Goal: Task Accomplishment & Management: Use online tool/utility

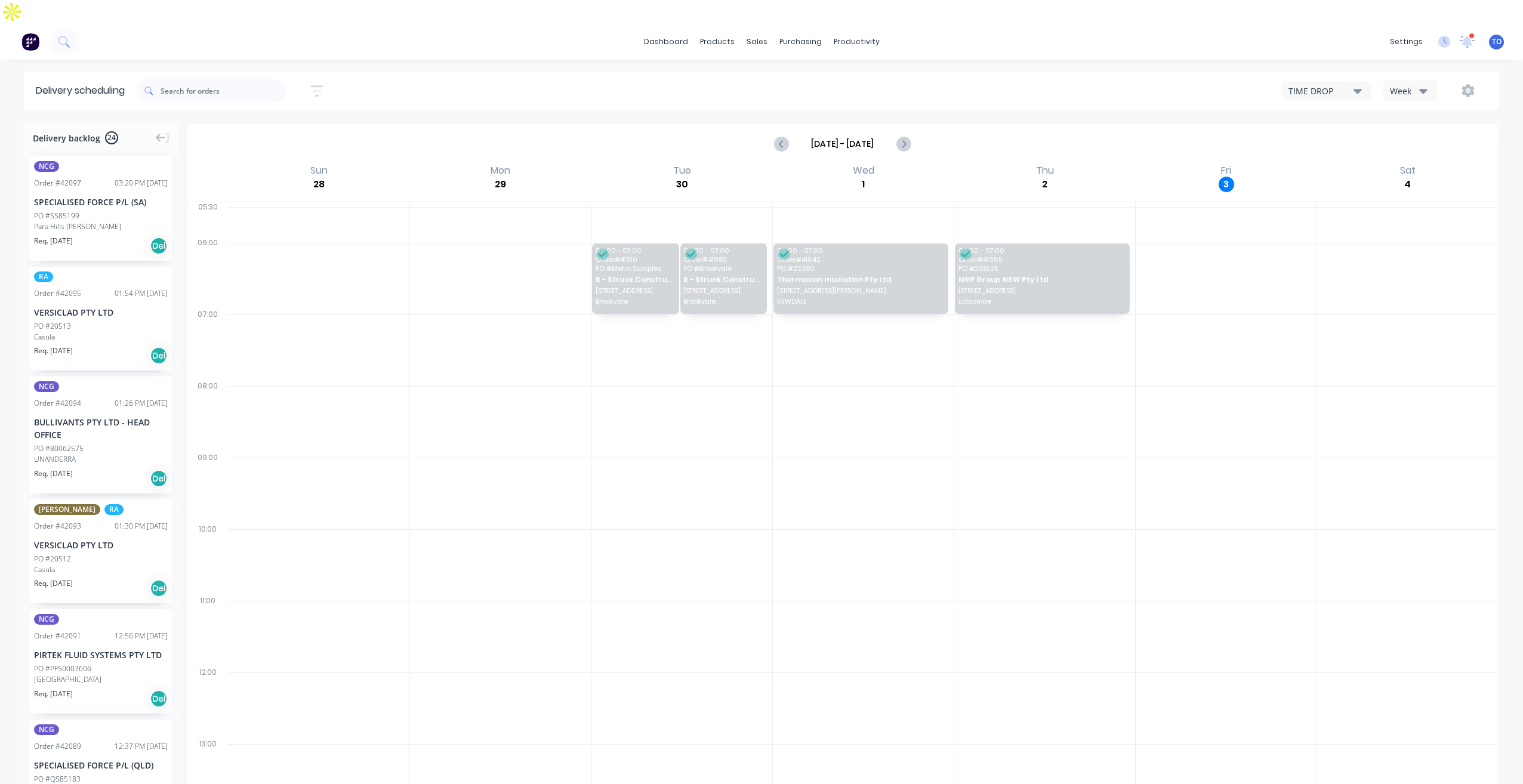
click at [1415, 80] on button "Week" at bounding box center [1410, 90] width 54 height 21
click at [1415, 134] on div "Vehicle" at bounding box center [1443, 146] width 118 height 24
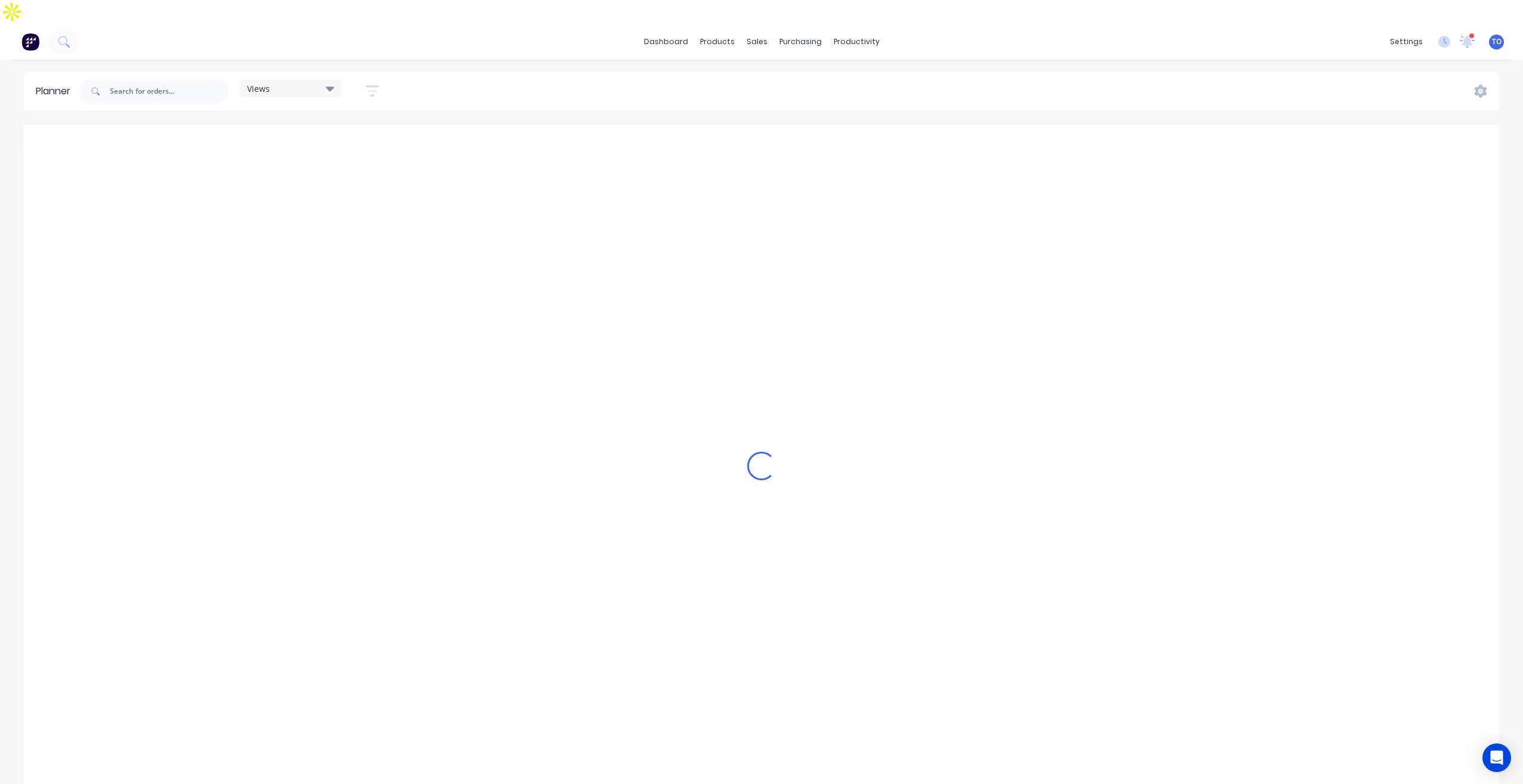
scroll to position [0, 1338]
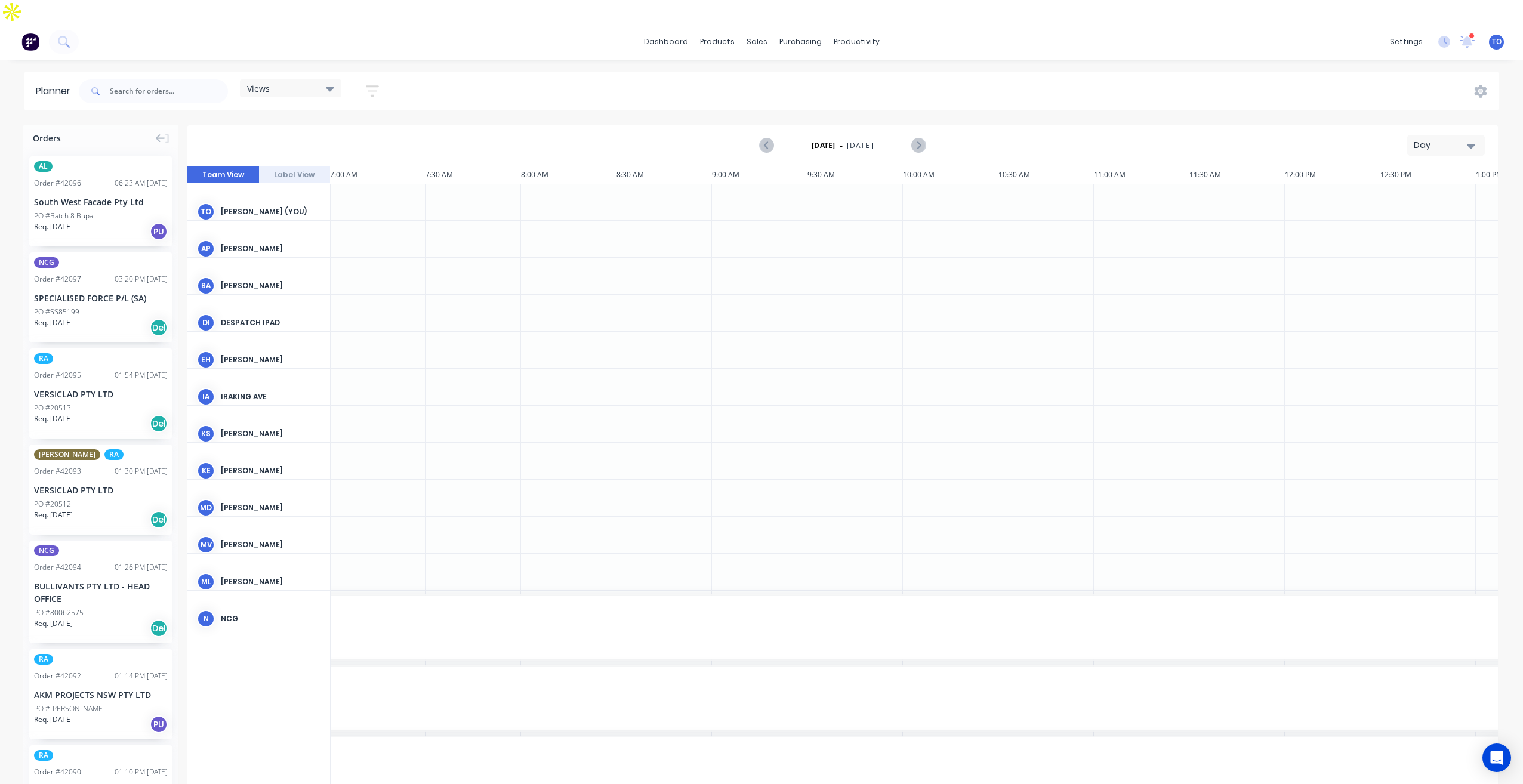
click at [1429, 139] on div "Day" at bounding box center [1441, 145] width 55 height 13
click at [1401, 189] on div "Week" at bounding box center [1425, 201] width 118 height 24
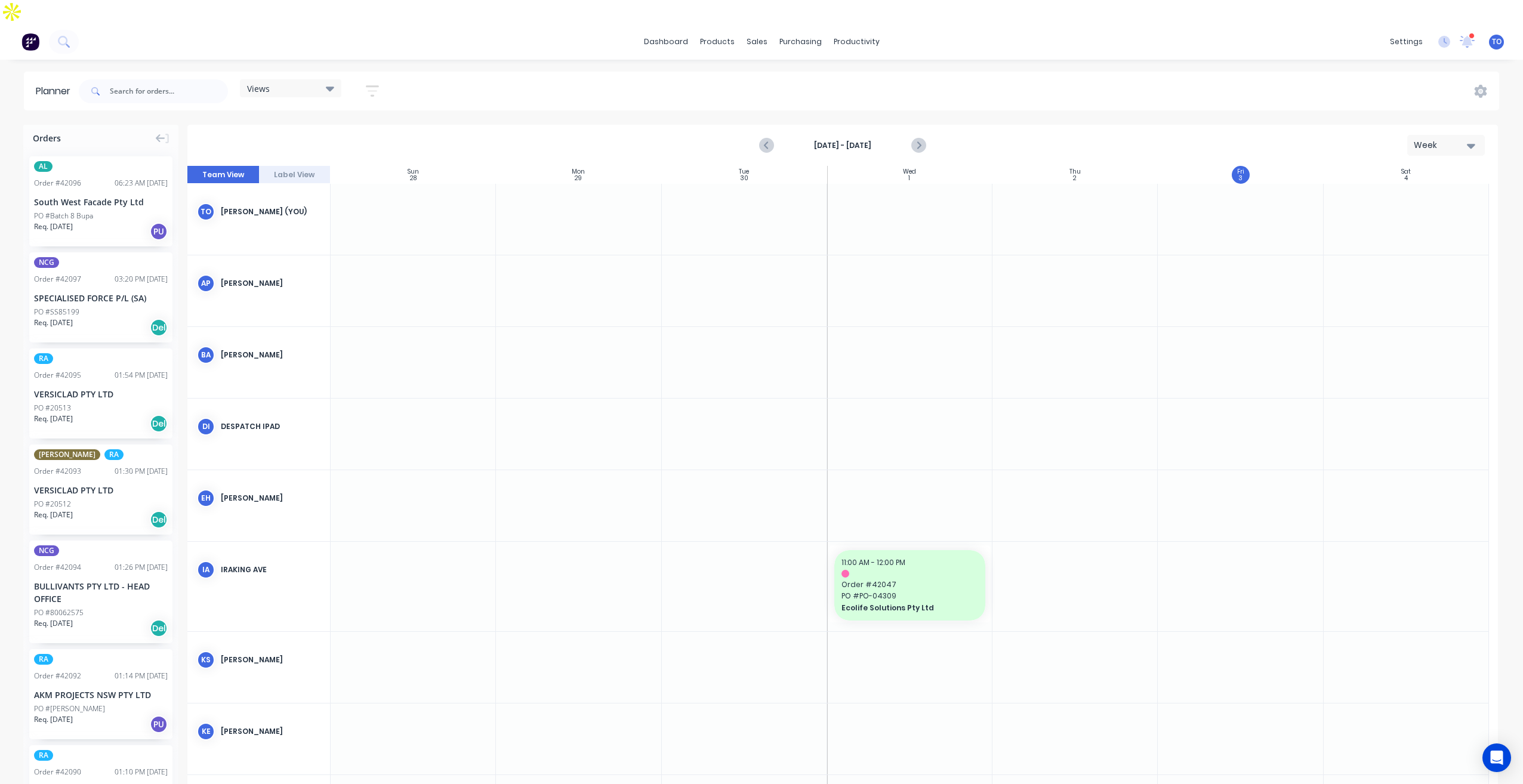
click at [378, 83] on icon "button" at bounding box center [372, 90] width 13 height 15
click at [336, 129] on div "Show/Hide users" at bounding box center [310, 136] width 83 height 13
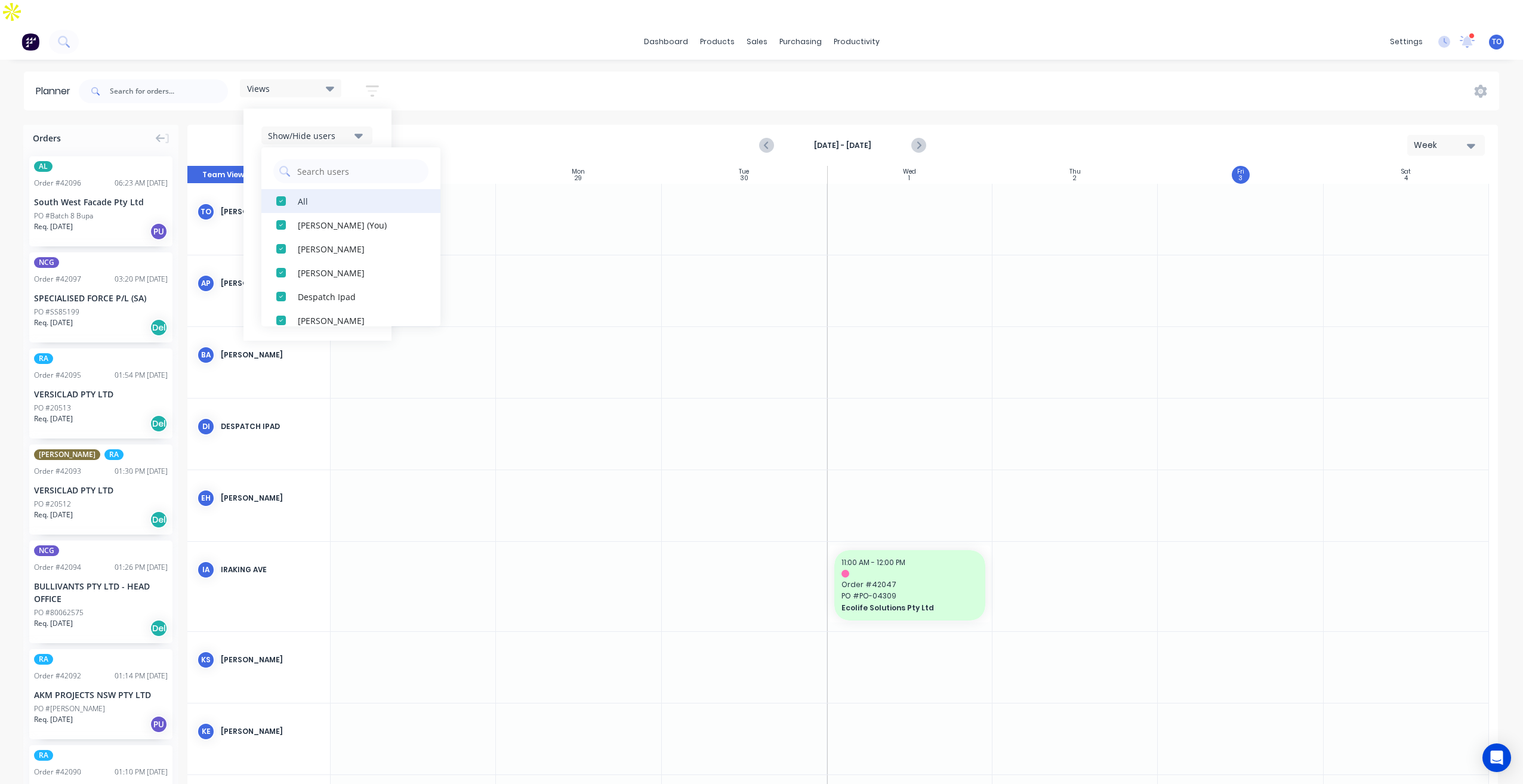
click at [325, 194] on div "All" at bounding box center [357, 201] width 119 height 13
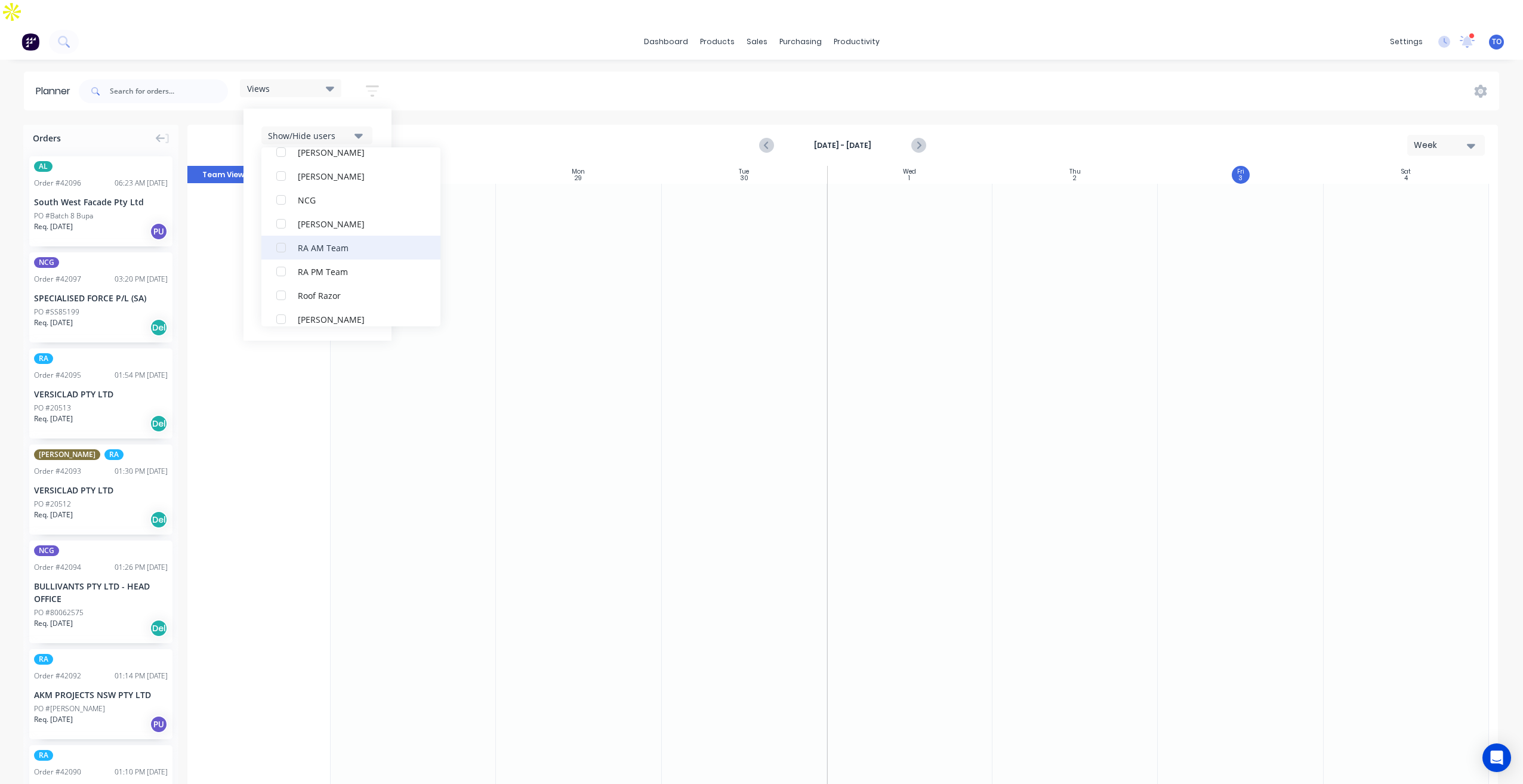
scroll to position [358, 0]
click at [337, 194] on div "RA PM Team" at bounding box center [357, 201] width 119 height 13
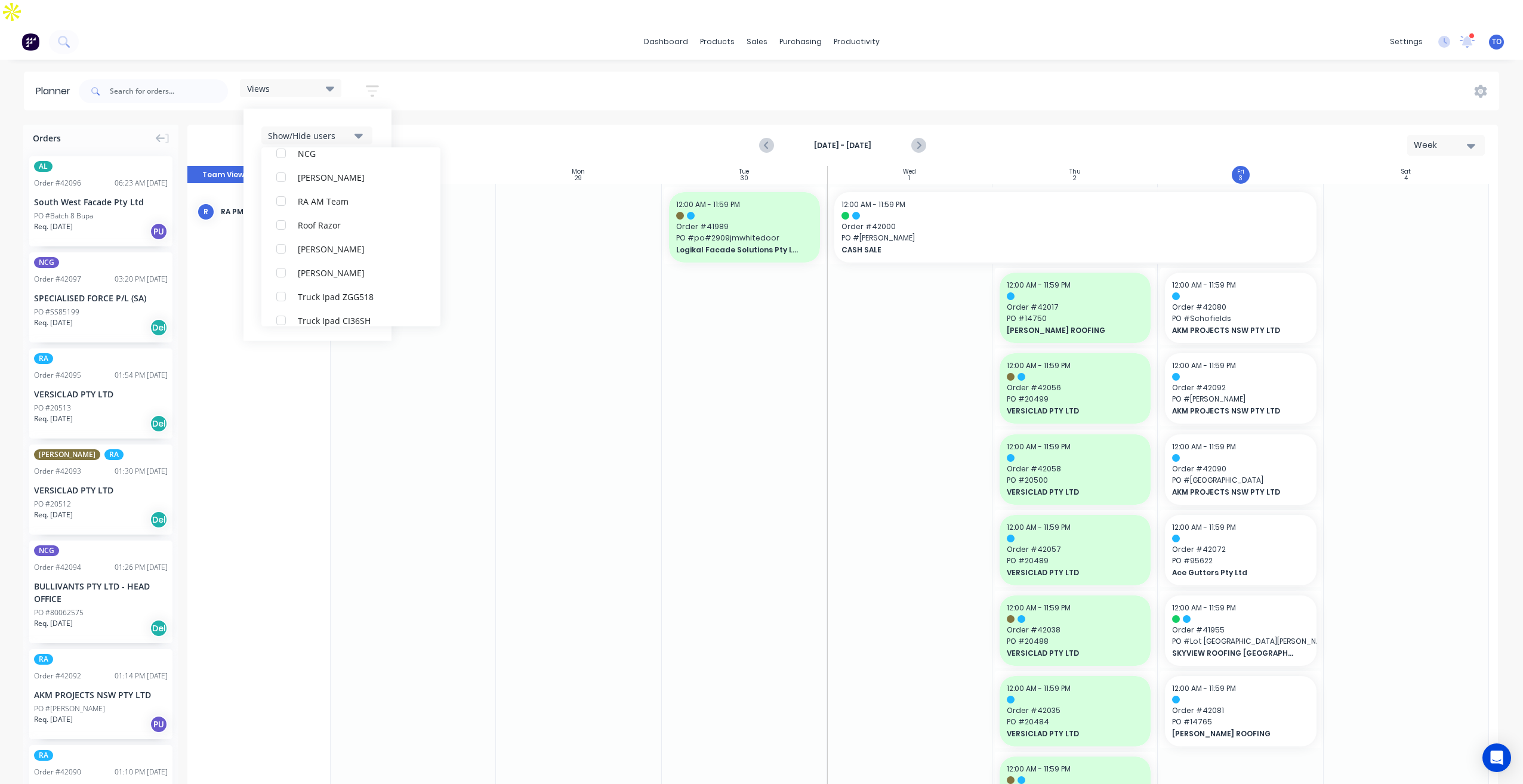
scroll to position [24, 0]
click at [381, 116] on div "Show/Hide users All RA PM Team [PERSON_NAME] (You) [PERSON_NAME] [PERSON_NAME] …" at bounding box center [317, 225] width 148 height 232
click at [338, 166] on div "Show/Hide orders" at bounding box center [310, 172] width 83 height 13
click at [312, 189] on button "All" at bounding box center [350, 201] width 179 height 24
drag, startPoint x: 305, startPoint y: 225, endPoint x: 354, endPoint y: 159, distance: 82.2
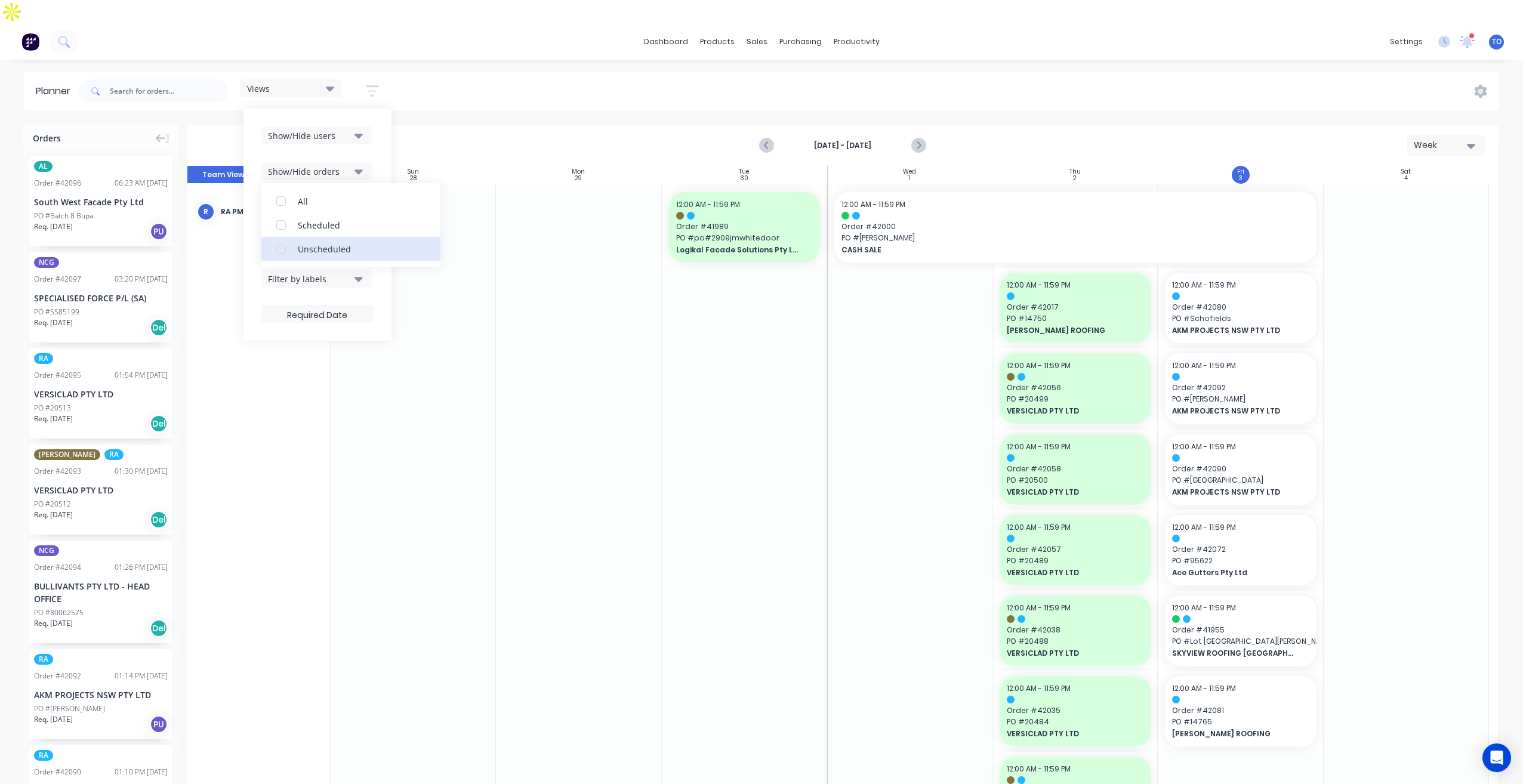
click at [305, 242] on div "Unscheduled" at bounding box center [357, 248] width 119 height 13
click at [376, 130] on div "Show/Hide users Show/Hide orders All Scheduled Unscheduled Filter by status Fil…" at bounding box center [317, 225] width 148 height 232
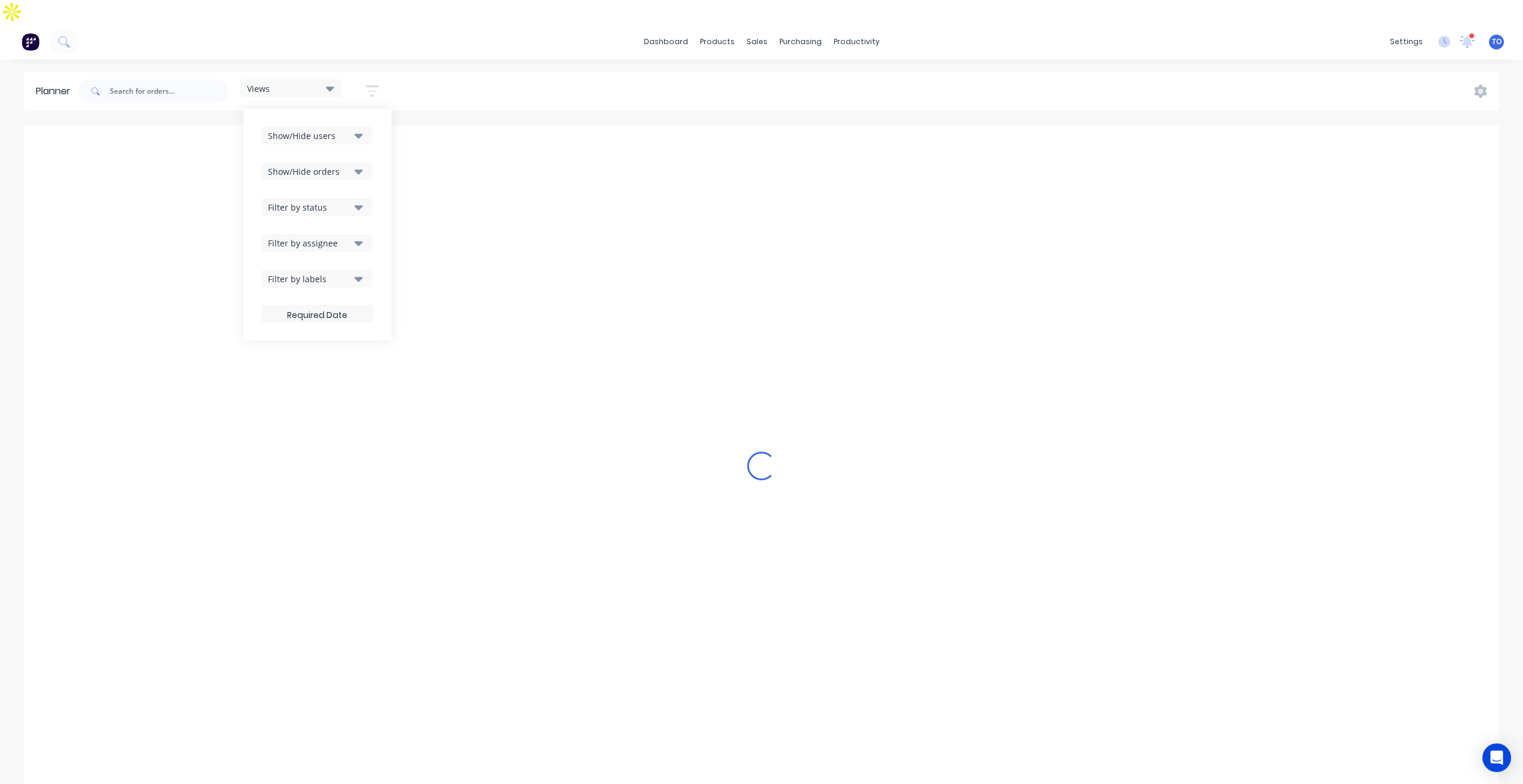
click at [351, 201] on div "Filter by status" at bounding box center [310, 208] width 83 height 13
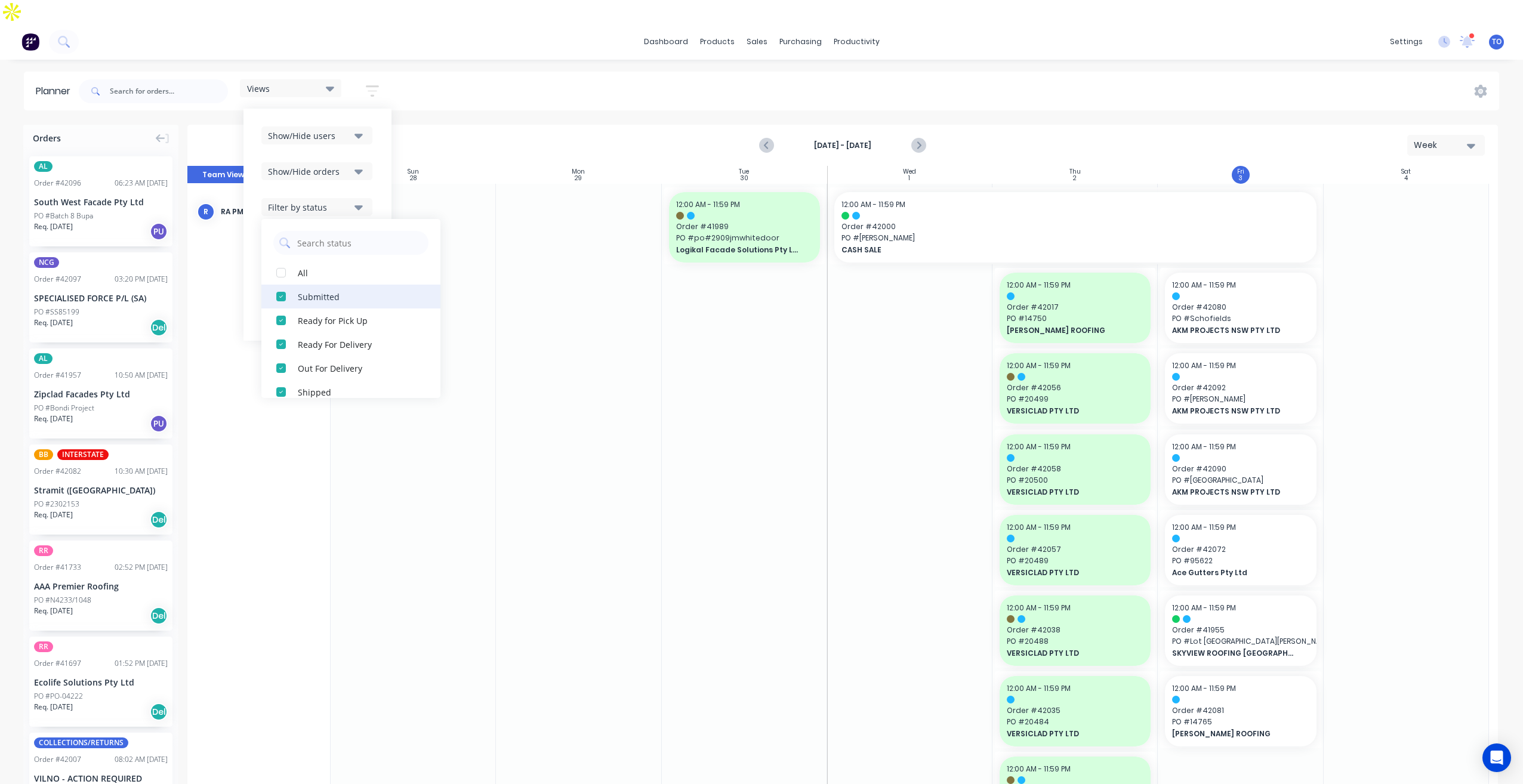
click at [304, 285] on button "Submitted" at bounding box center [350, 296] width 179 height 24
click at [308, 266] on div "All" at bounding box center [357, 273] width 119 height 13
click at [376, 164] on div "Show/Hide users Show/Hide orders Filter by status All Draft Quote Archived Deli…" at bounding box center [317, 225] width 148 height 232
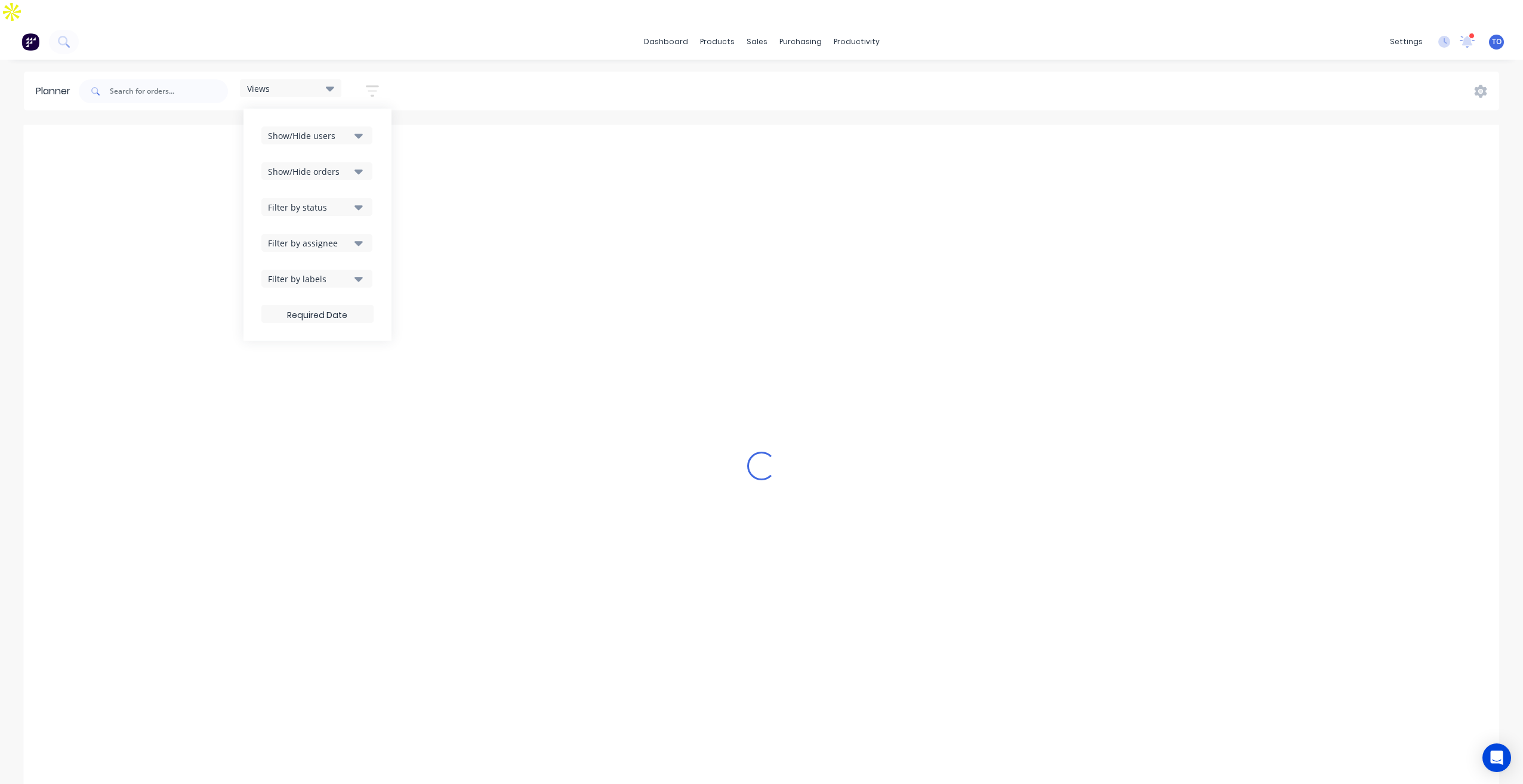
click at [541, 43] on div "dashboard products sales purchasing productivity dashboard products Product Cat…" at bounding box center [761, 415] width 1523 height 784
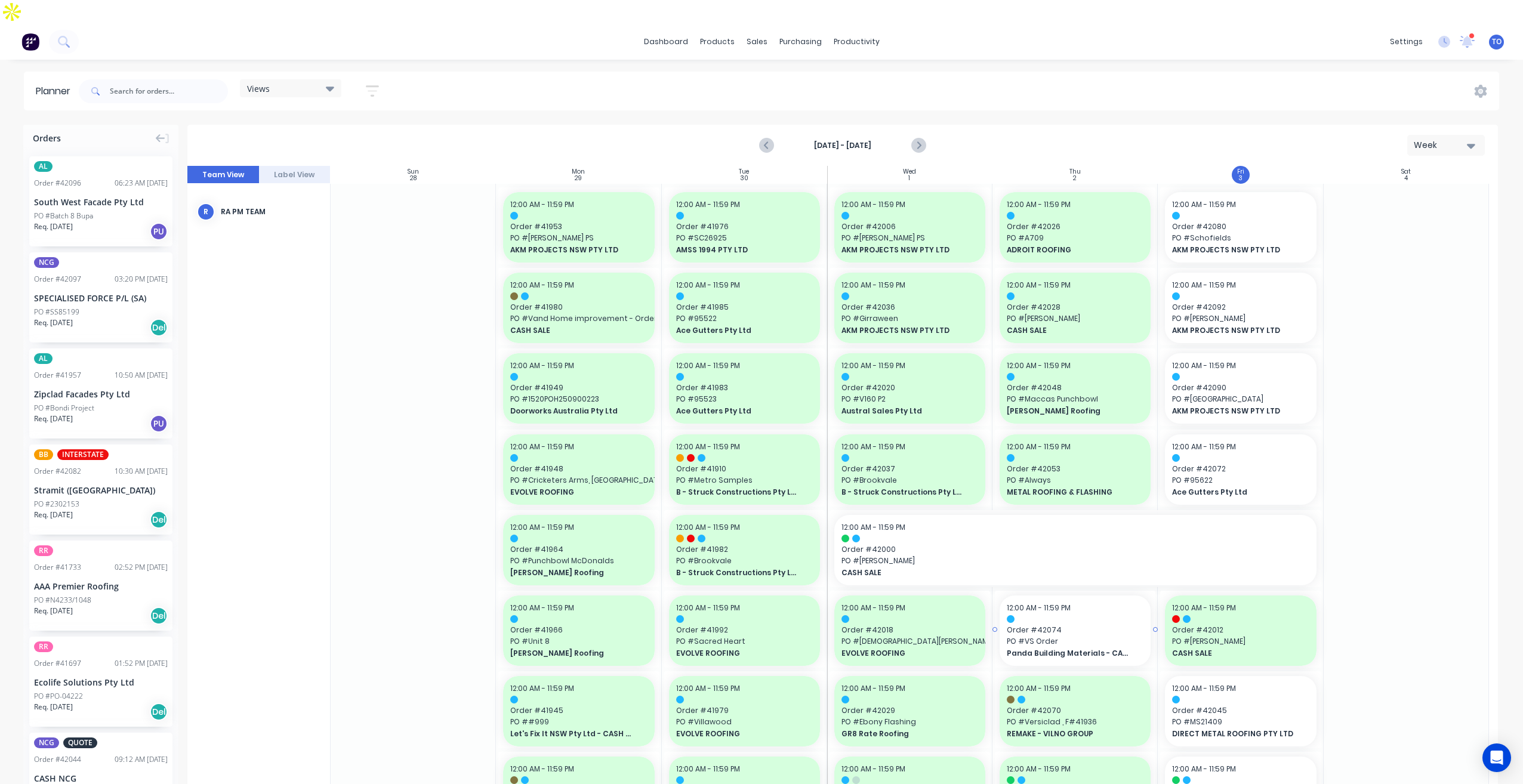
click at [1076, 636] on span "PO # VS Order" at bounding box center [1075, 641] width 137 height 11
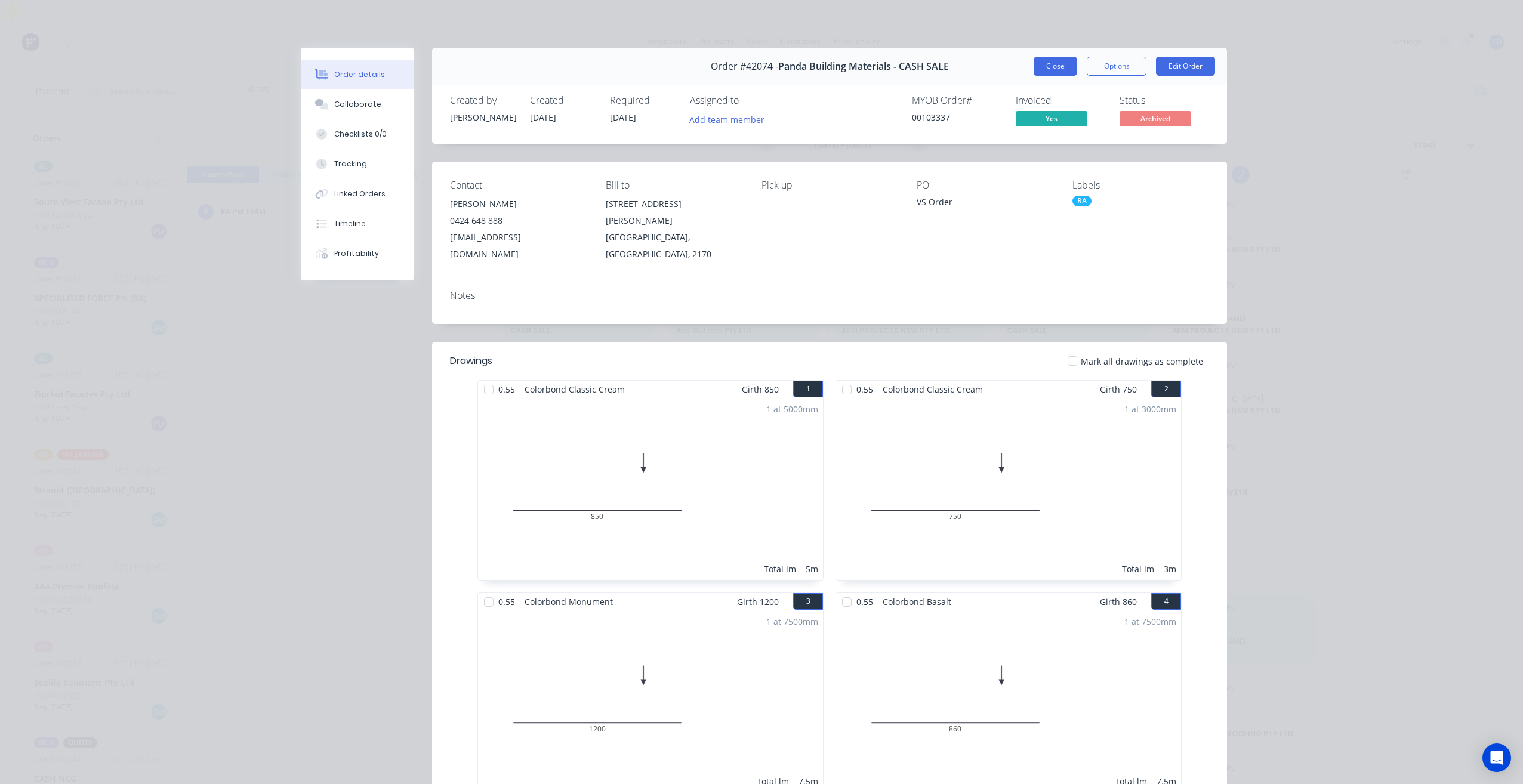
click at [1052, 68] on button "Close" at bounding box center [1055, 66] width 43 height 19
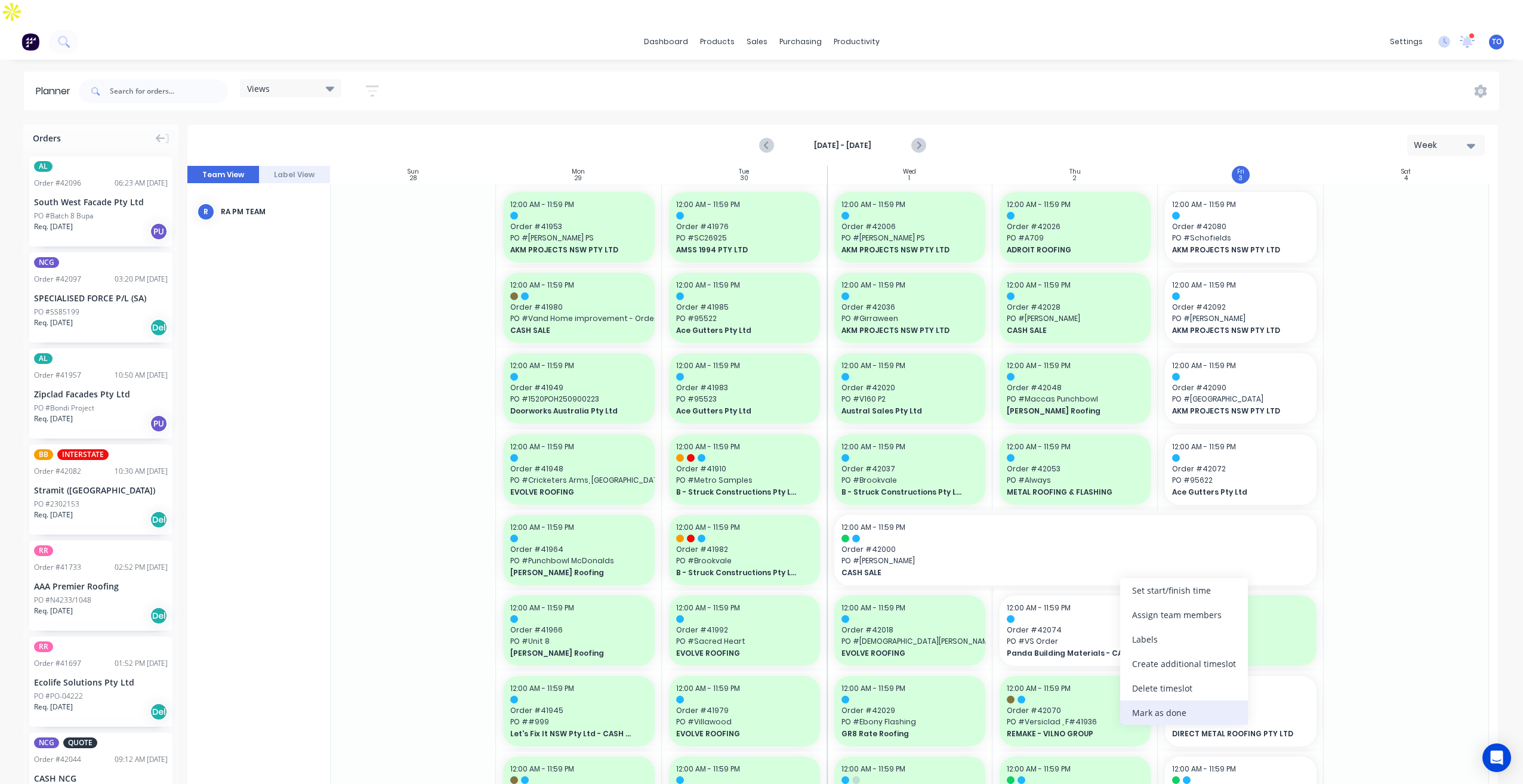
click at [1155, 708] on div "Mark as done" at bounding box center [1184, 713] width 128 height 24
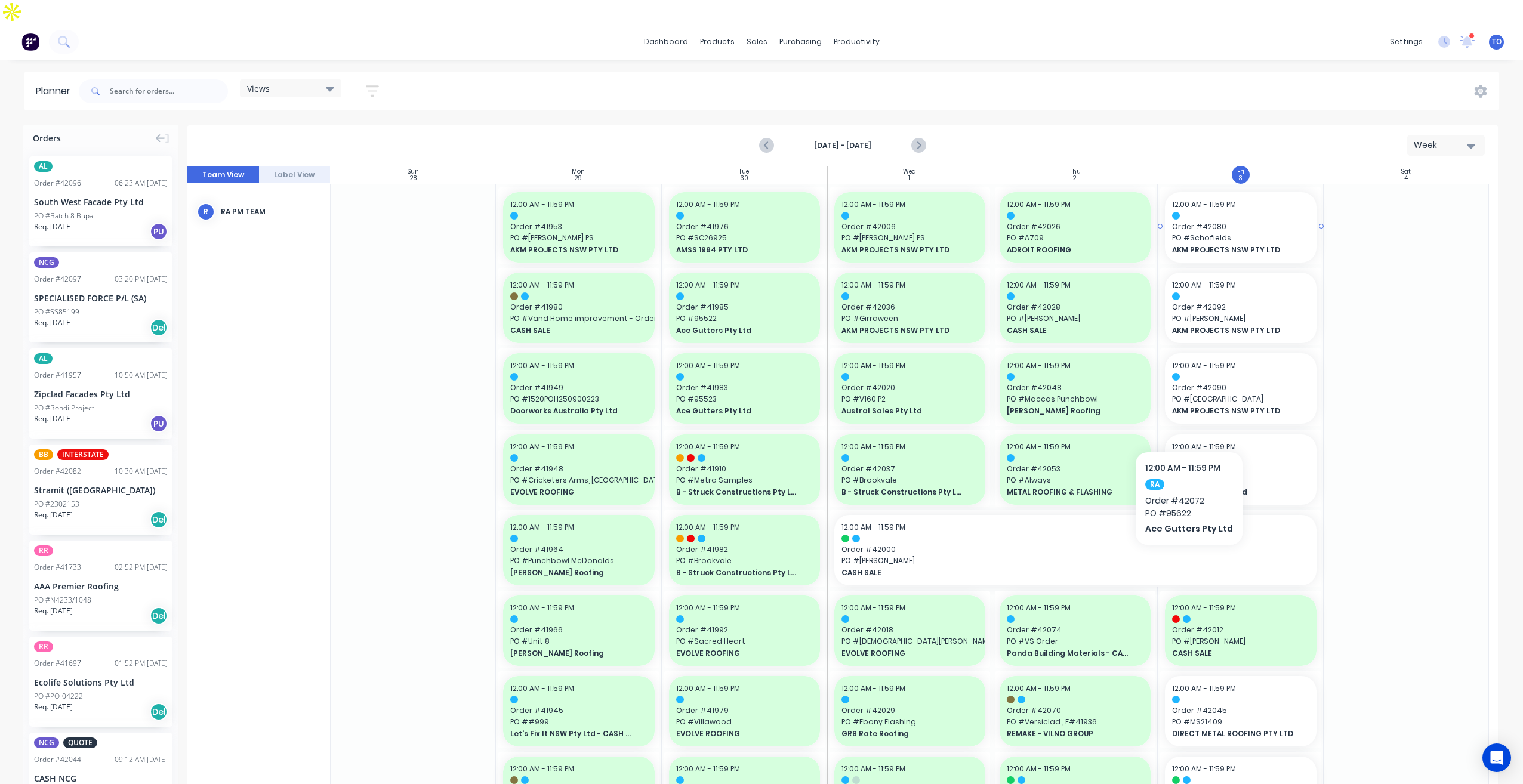
click at [1232, 232] on span "PO # Schofields" at bounding box center [1240, 238] width 137 height 11
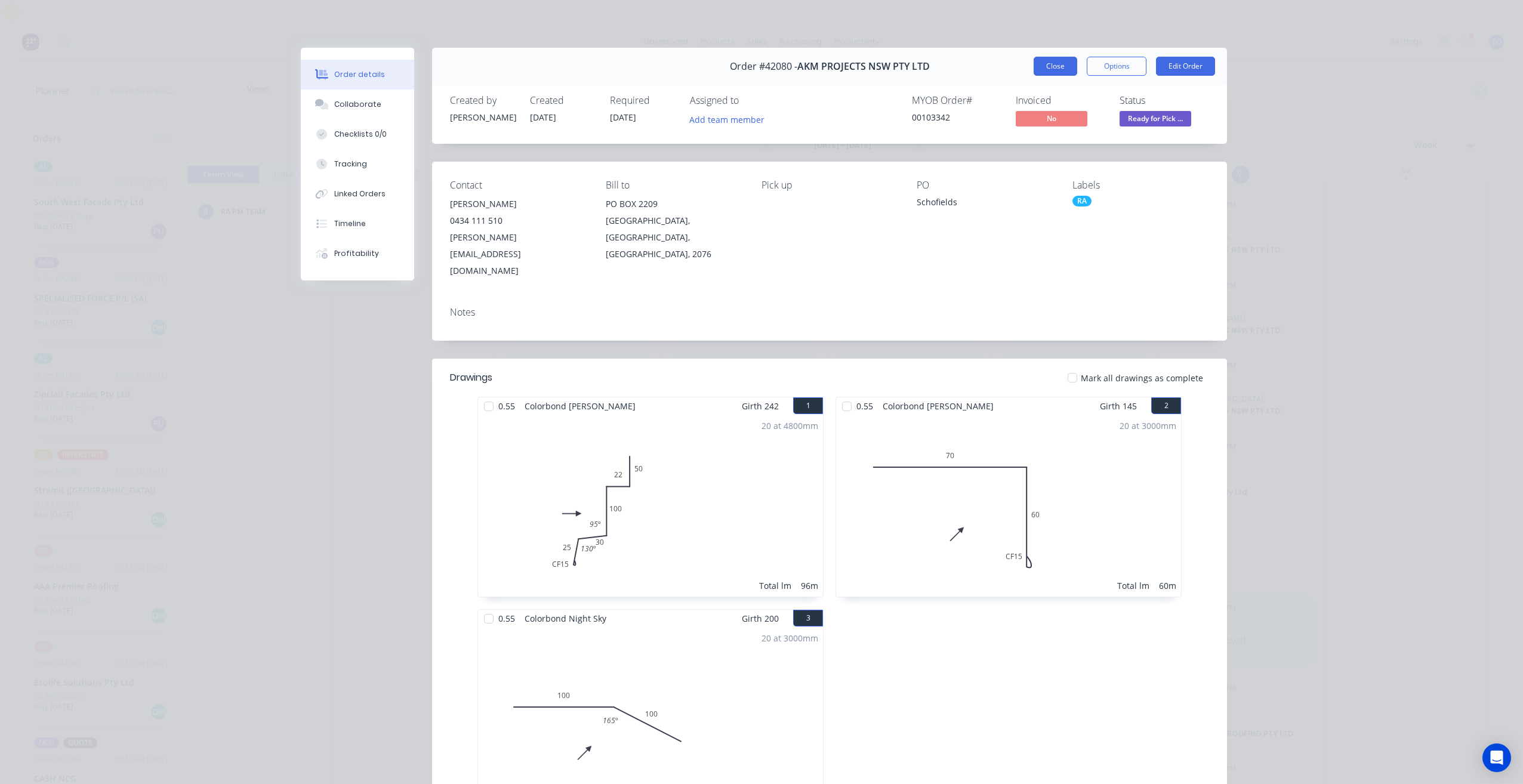
click at [1037, 65] on button "Close" at bounding box center [1055, 66] width 43 height 19
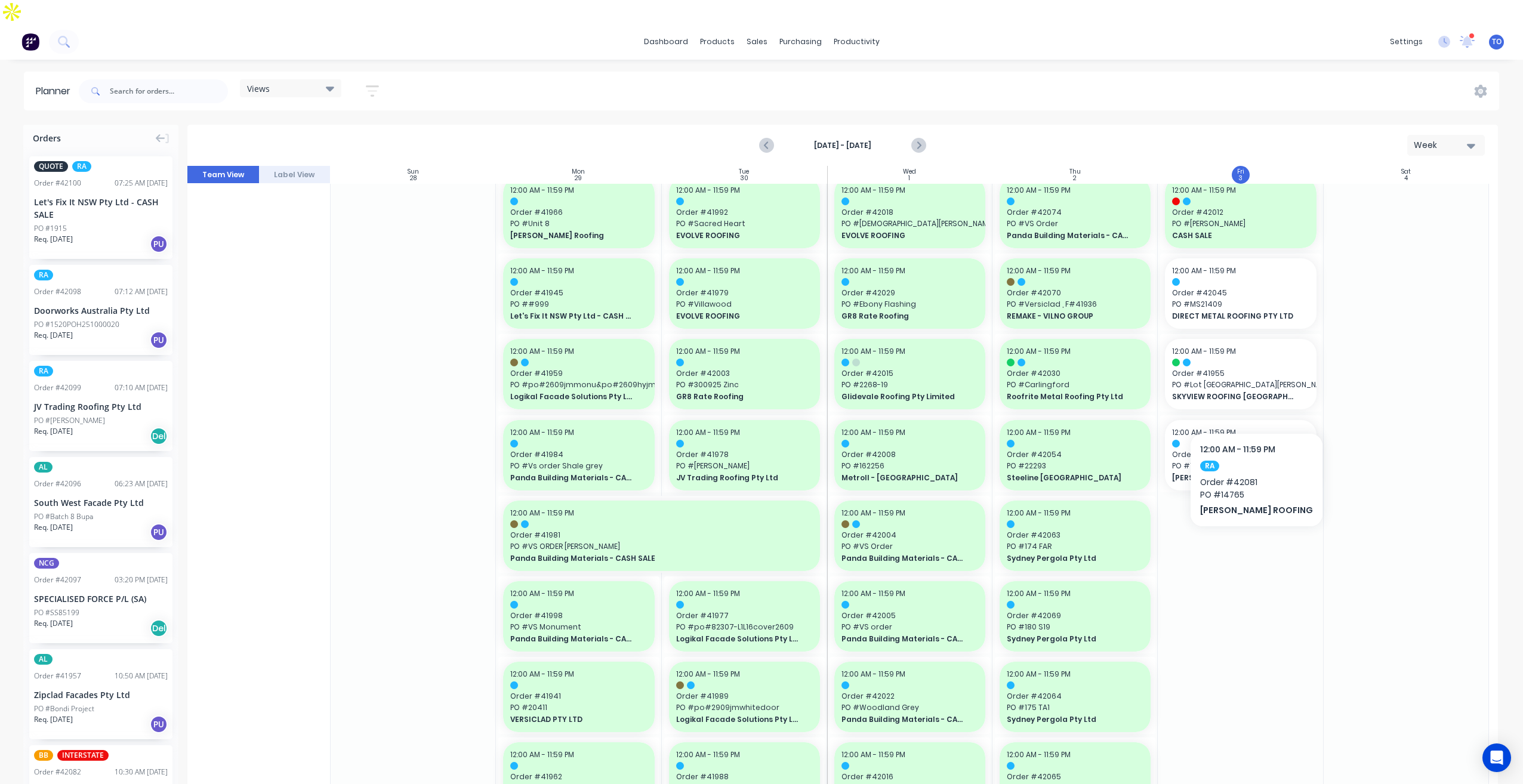
scroll to position [597, 0]
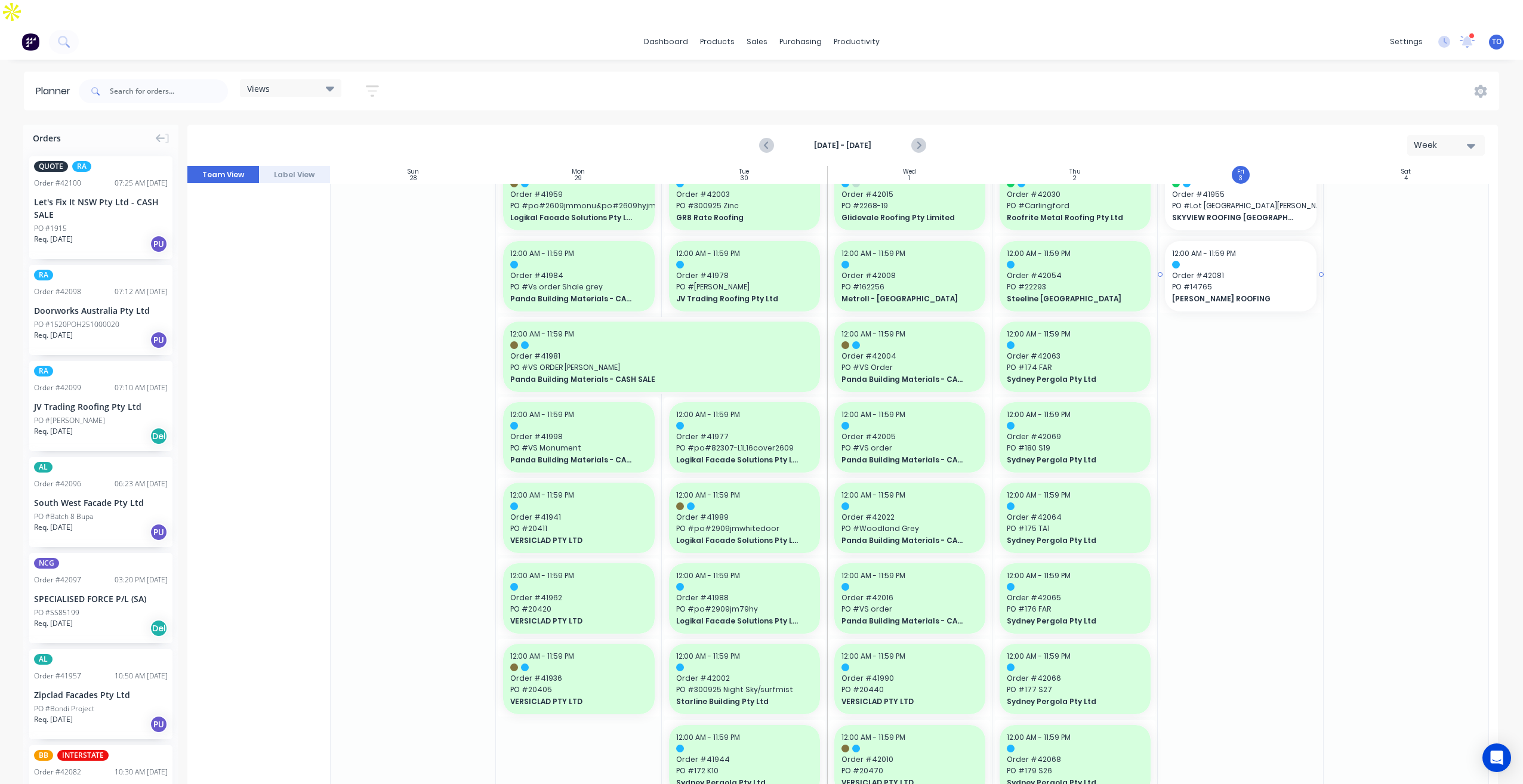
click at [1248, 282] on span "PO # 14765" at bounding box center [1240, 287] width 137 height 11
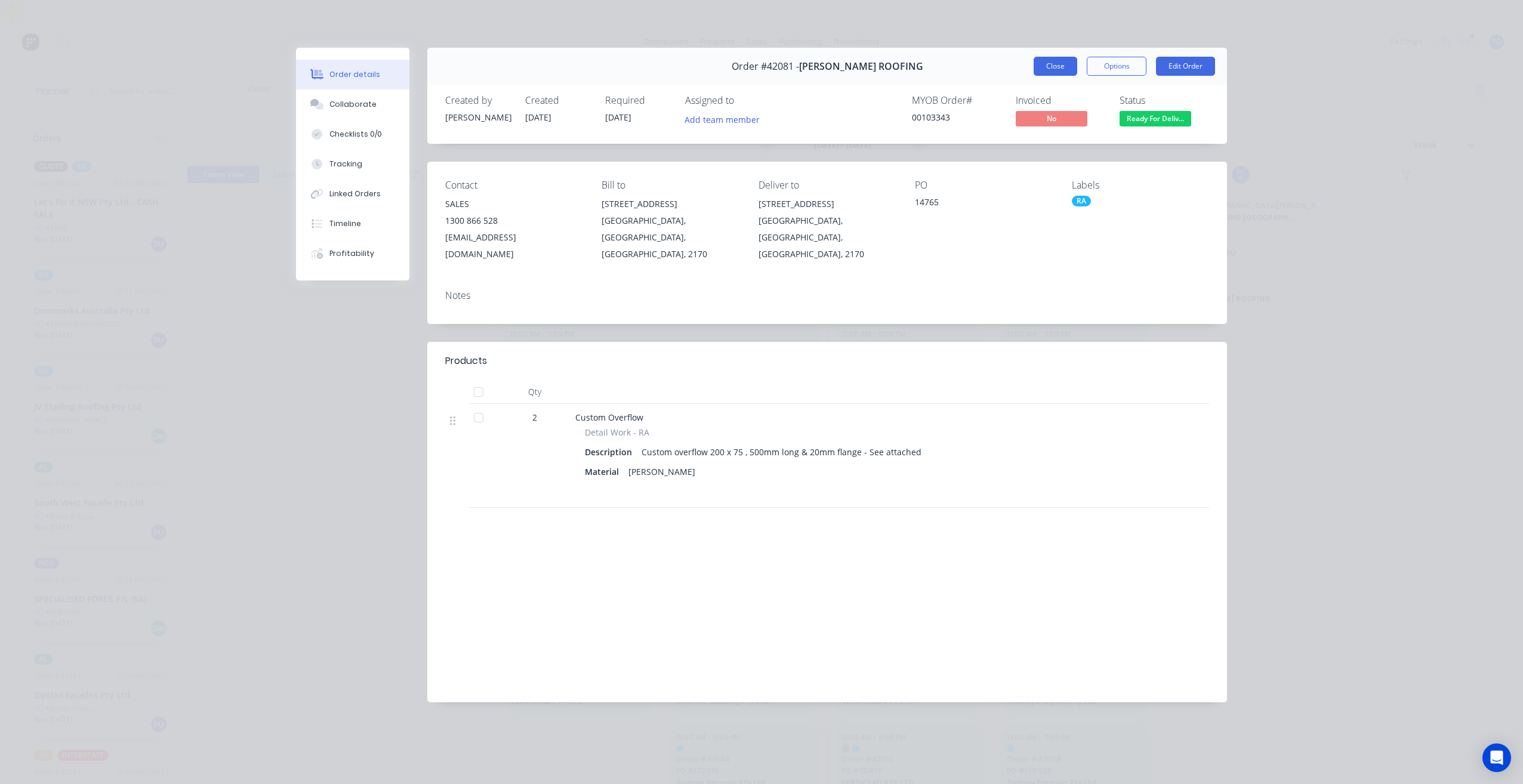
click at [1064, 73] on button "Close" at bounding box center [1055, 66] width 43 height 19
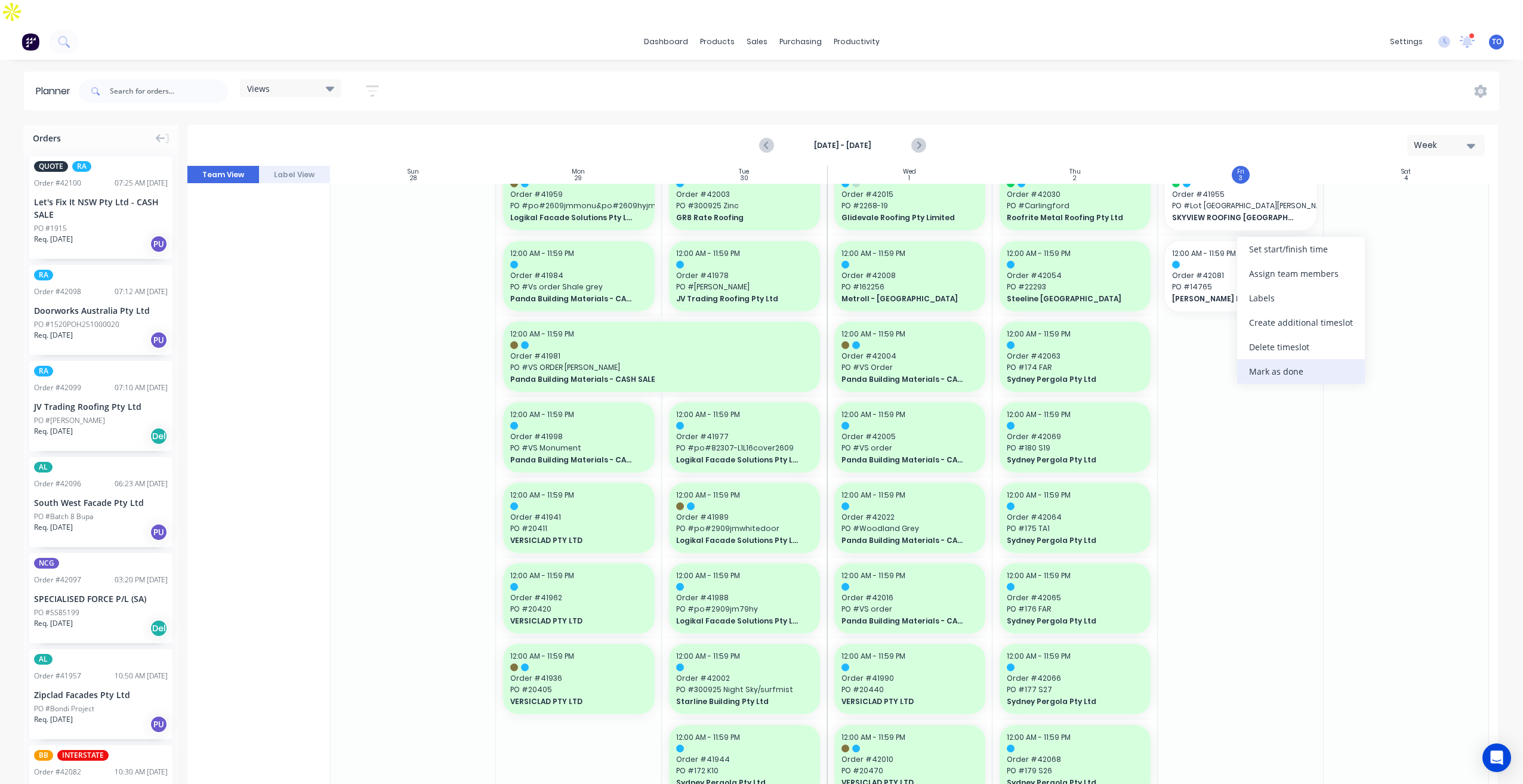
click at [1283, 374] on div "Mark as done" at bounding box center [1301, 371] width 128 height 24
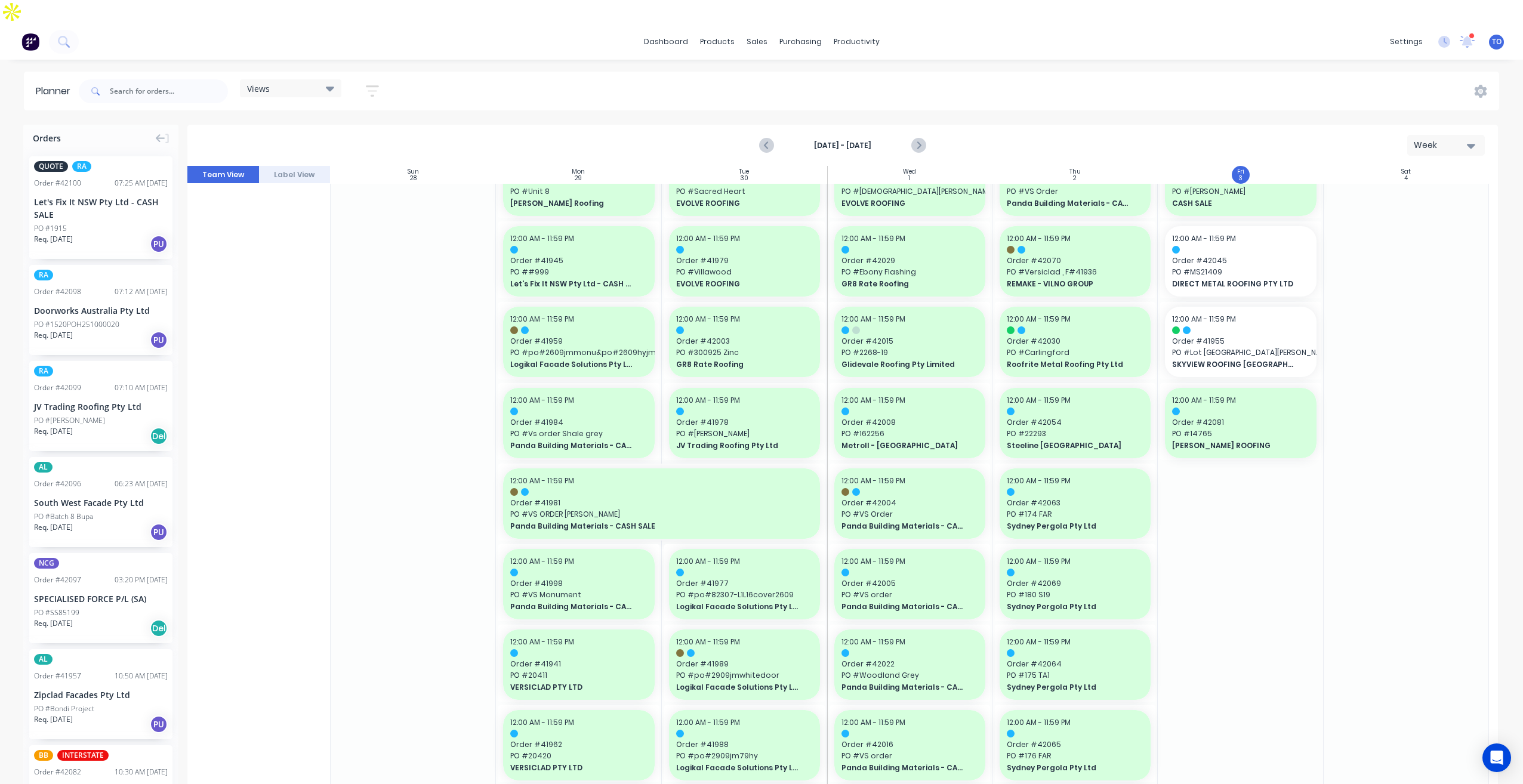
scroll to position [418, 0]
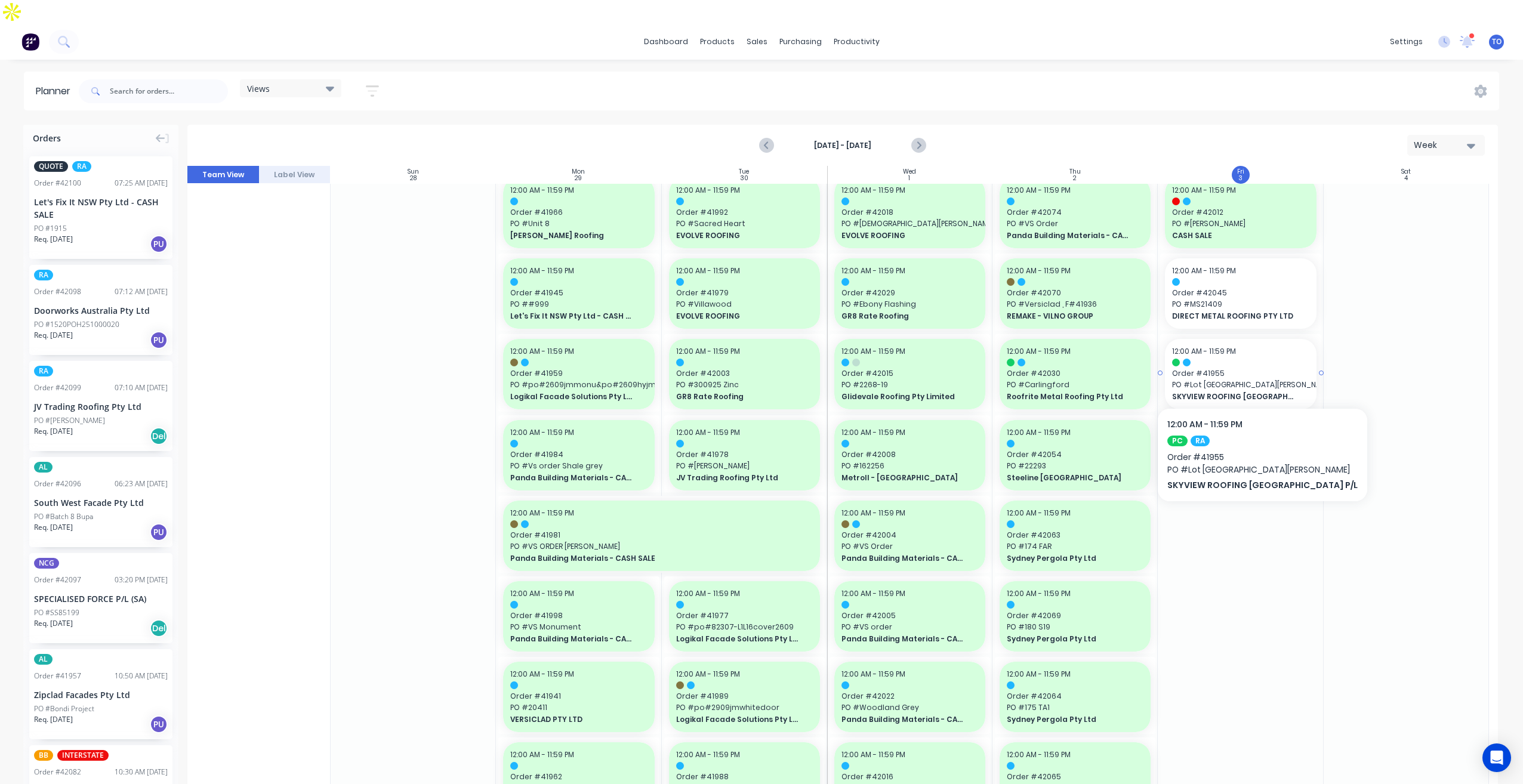
click at [1246, 380] on span "PO # Lot [GEOGRAPHIC_DATA][PERSON_NAME]" at bounding box center [1240, 385] width 137 height 11
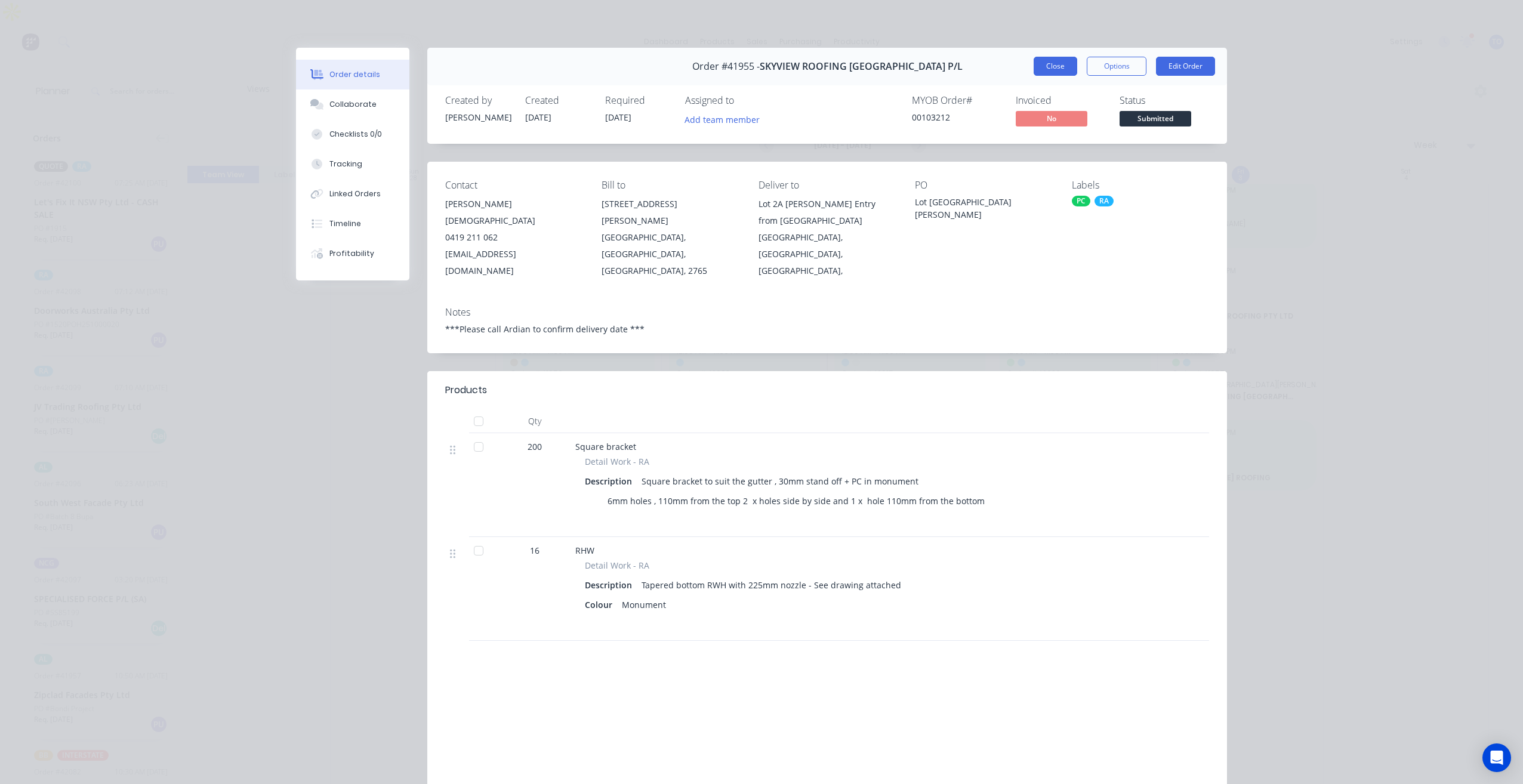
click at [1046, 64] on button "Close" at bounding box center [1055, 66] width 43 height 19
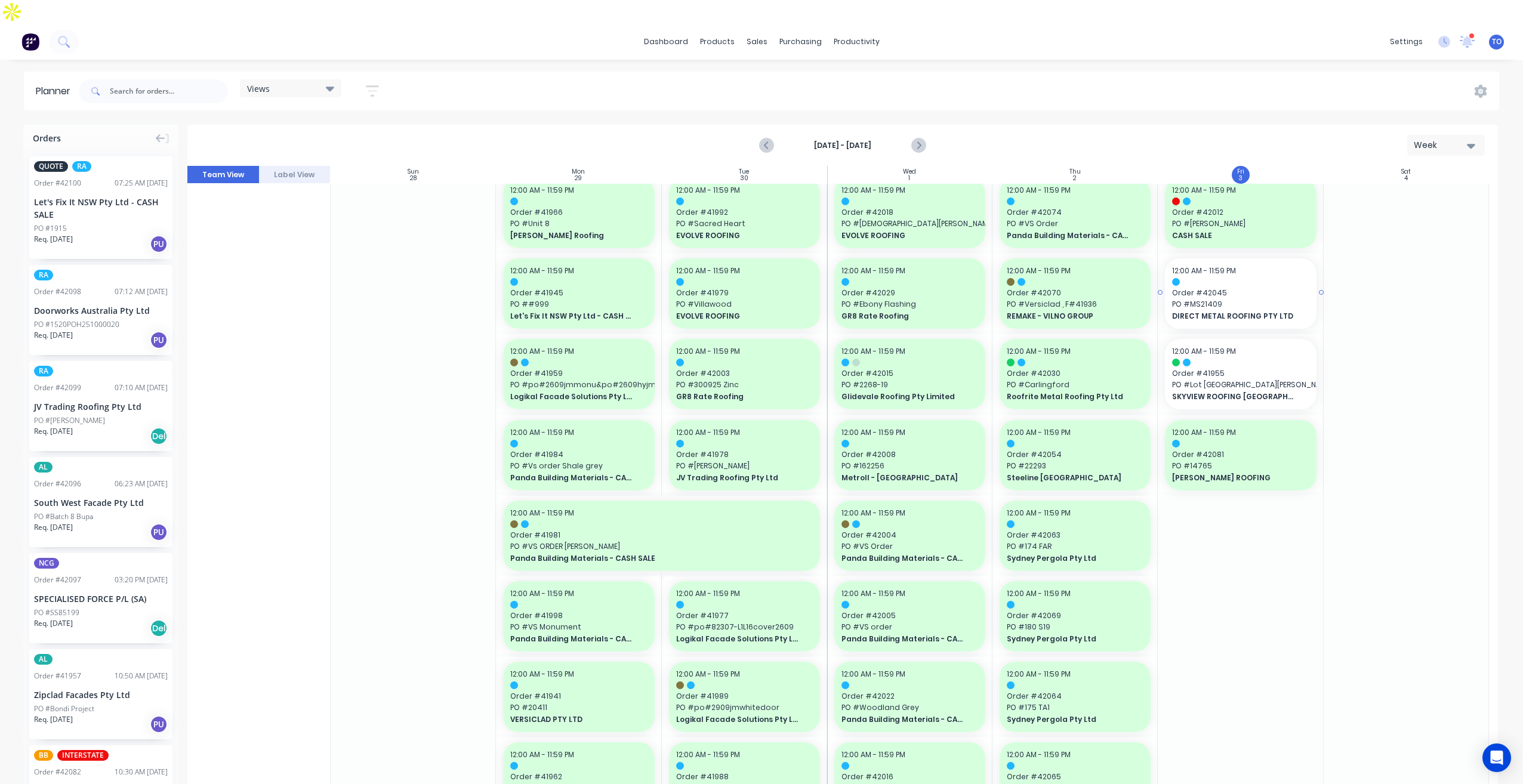
click at [1212, 299] on span "PO # MS21409" at bounding box center [1240, 304] width 137 height 11
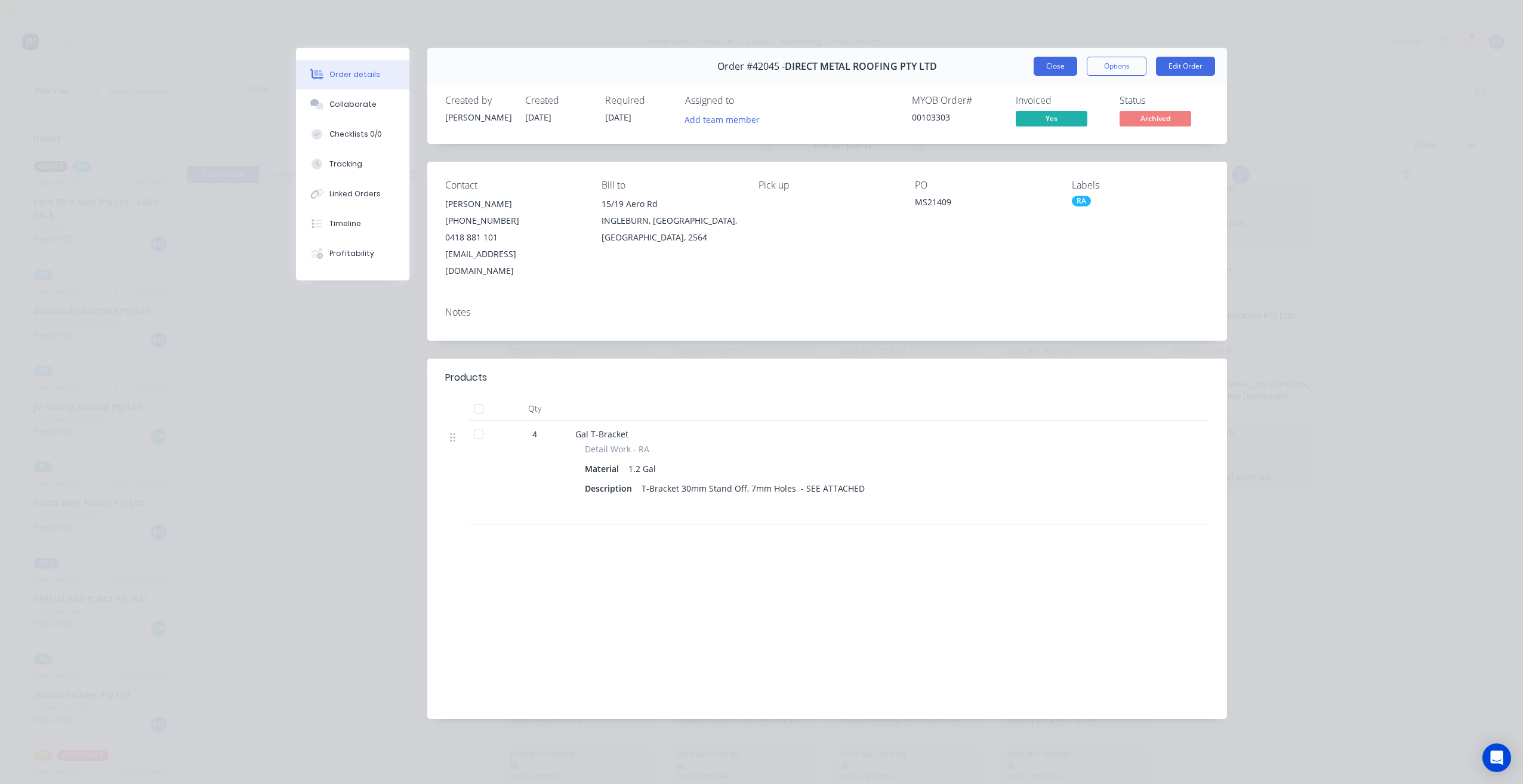
click at [1058, 65] on button "Close" at bounding box center [1055, 66] width 43 height 19
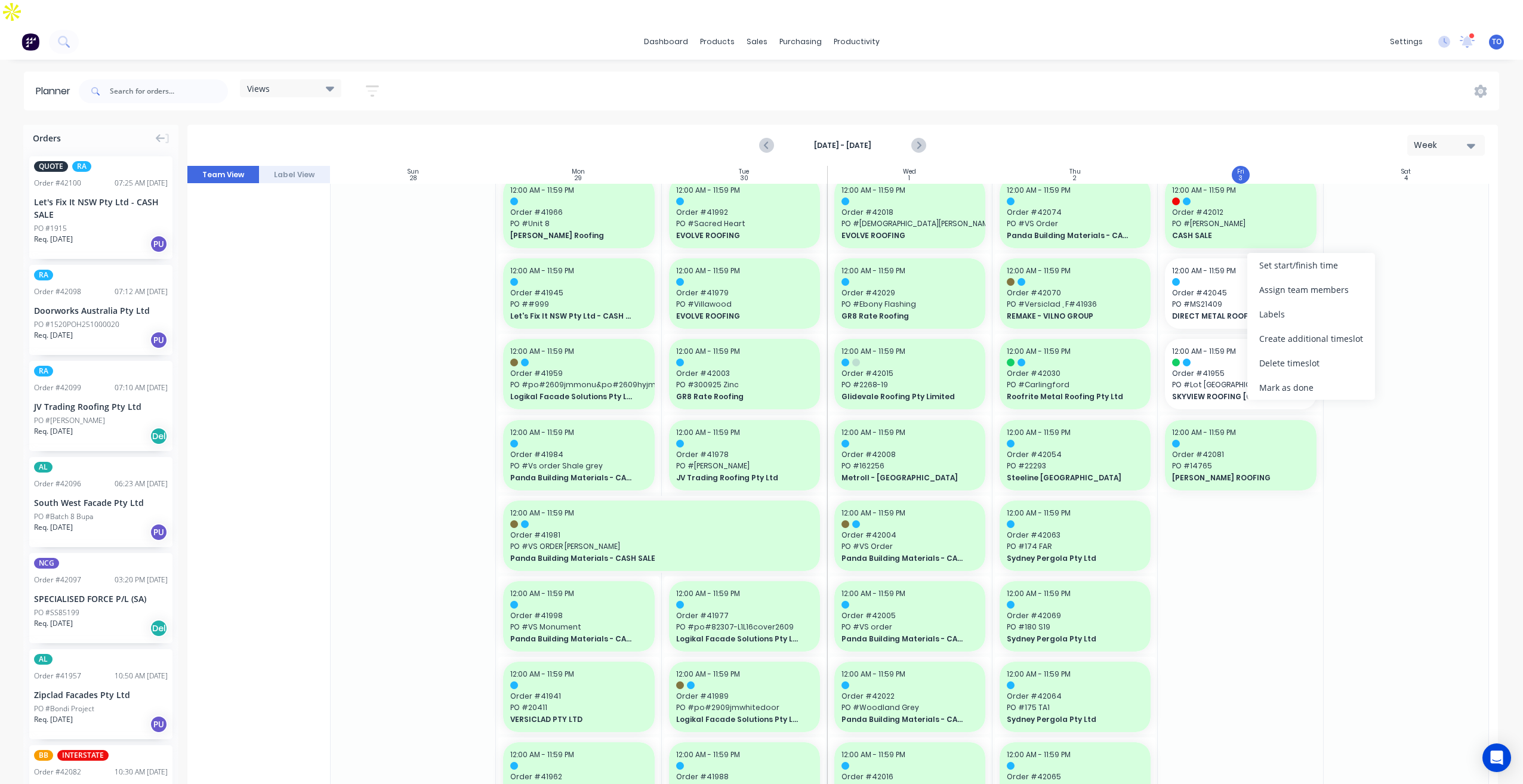
click at [1245, 278] on div at bounding box center [1240, 282] width 137 height 8
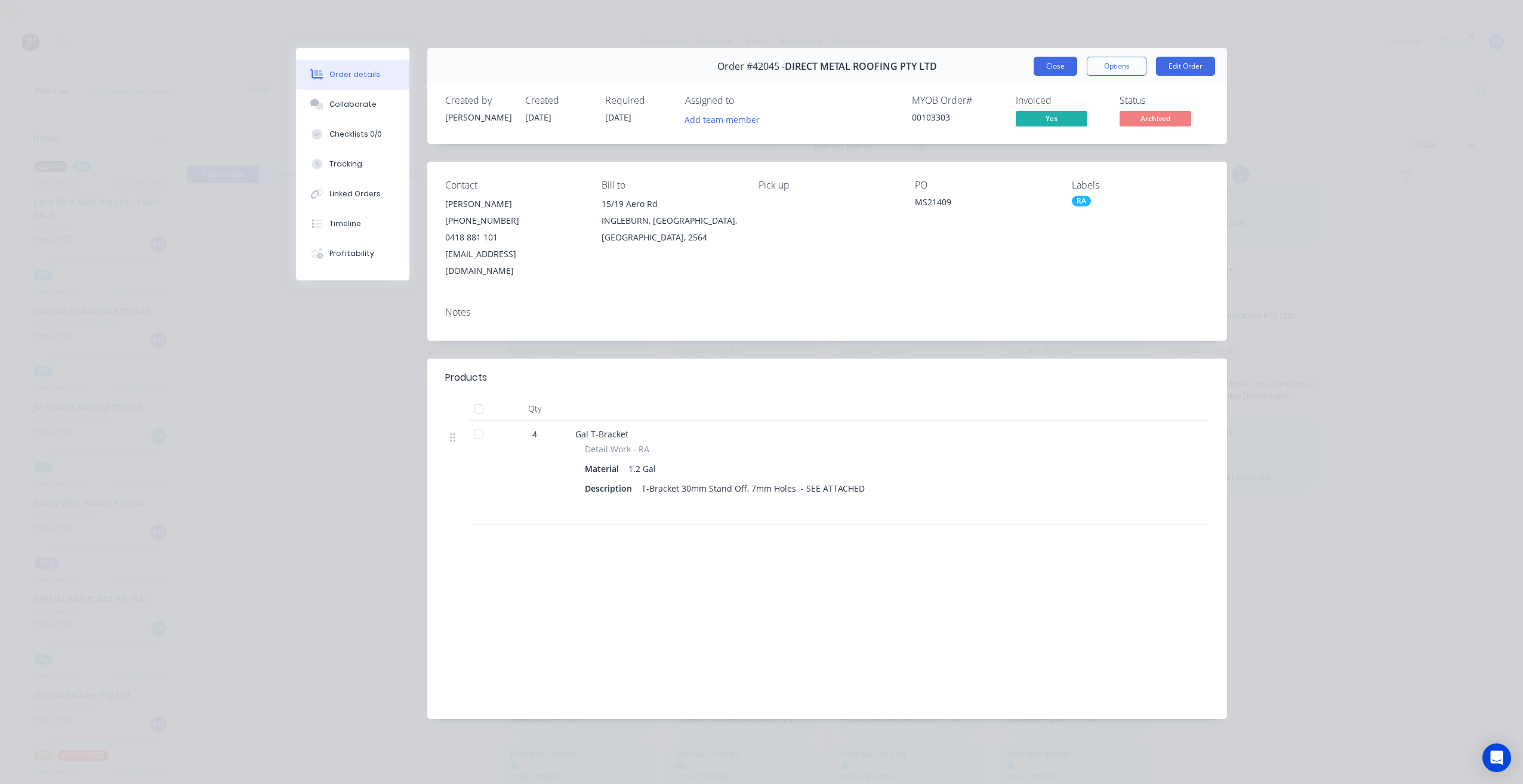
click at [1057, 71] on button "Close" at bounding box center [1055, 66] width 43 height 19
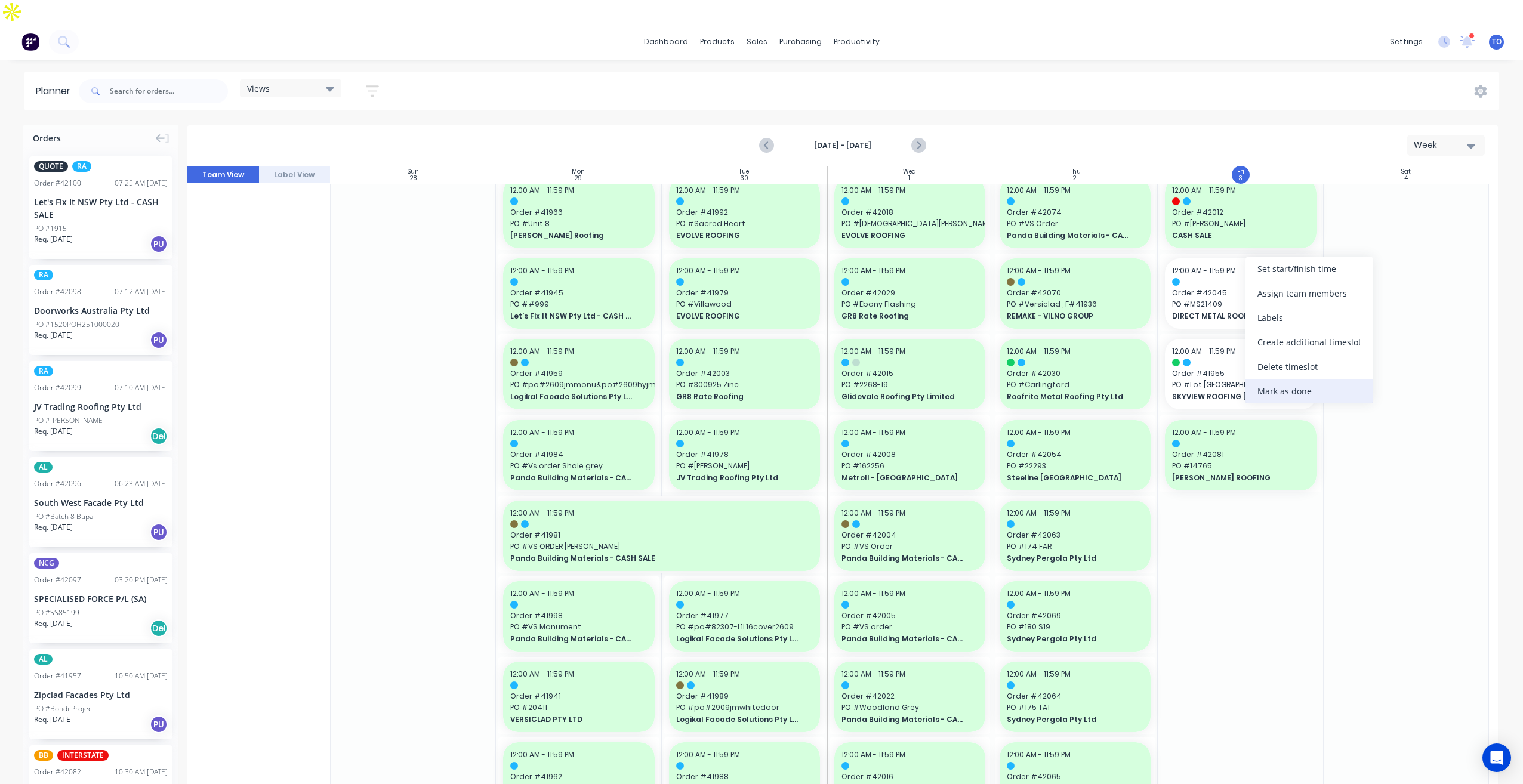
click at [1274, 385] on div "Mark as done" at bounding box center [1310, 391] width 128 height 24
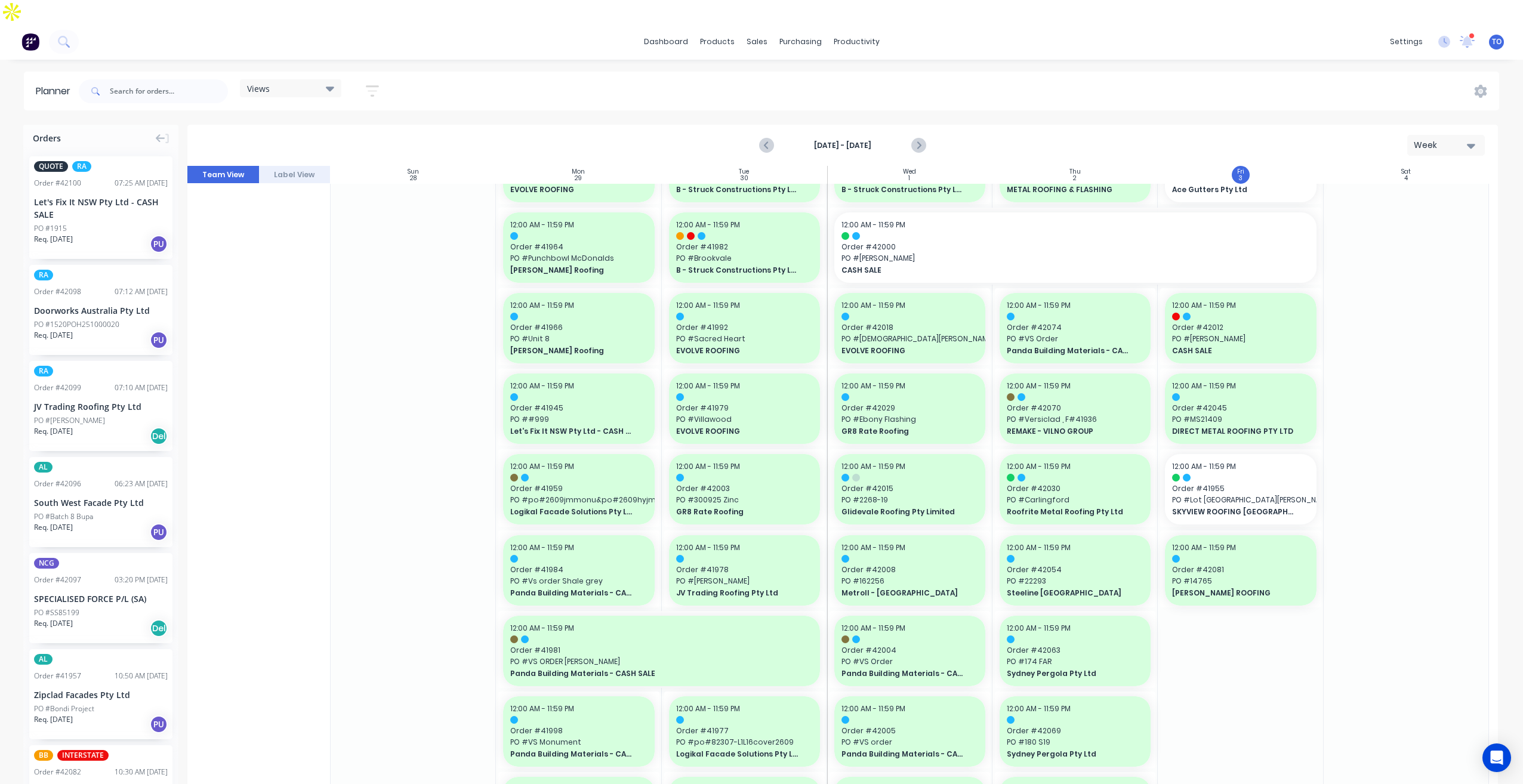
scroll to position [179, 0]
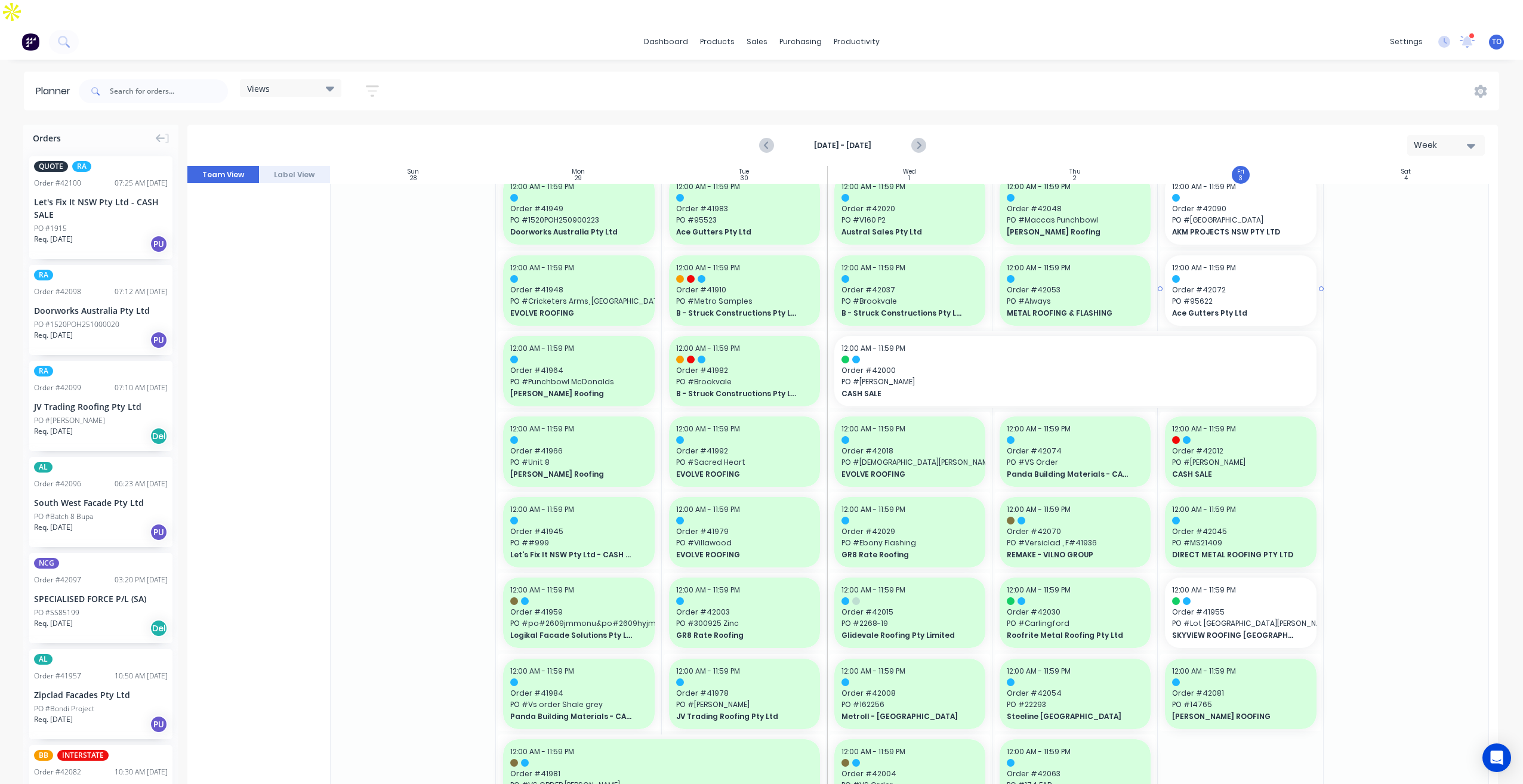
click at [1233, 255] on div "12:00 AM - 11:59 PM Order # 42072 PO # 95622 Ace Gutters Pty Ltd" at bounding box center [1240, 290] width 151 height 71
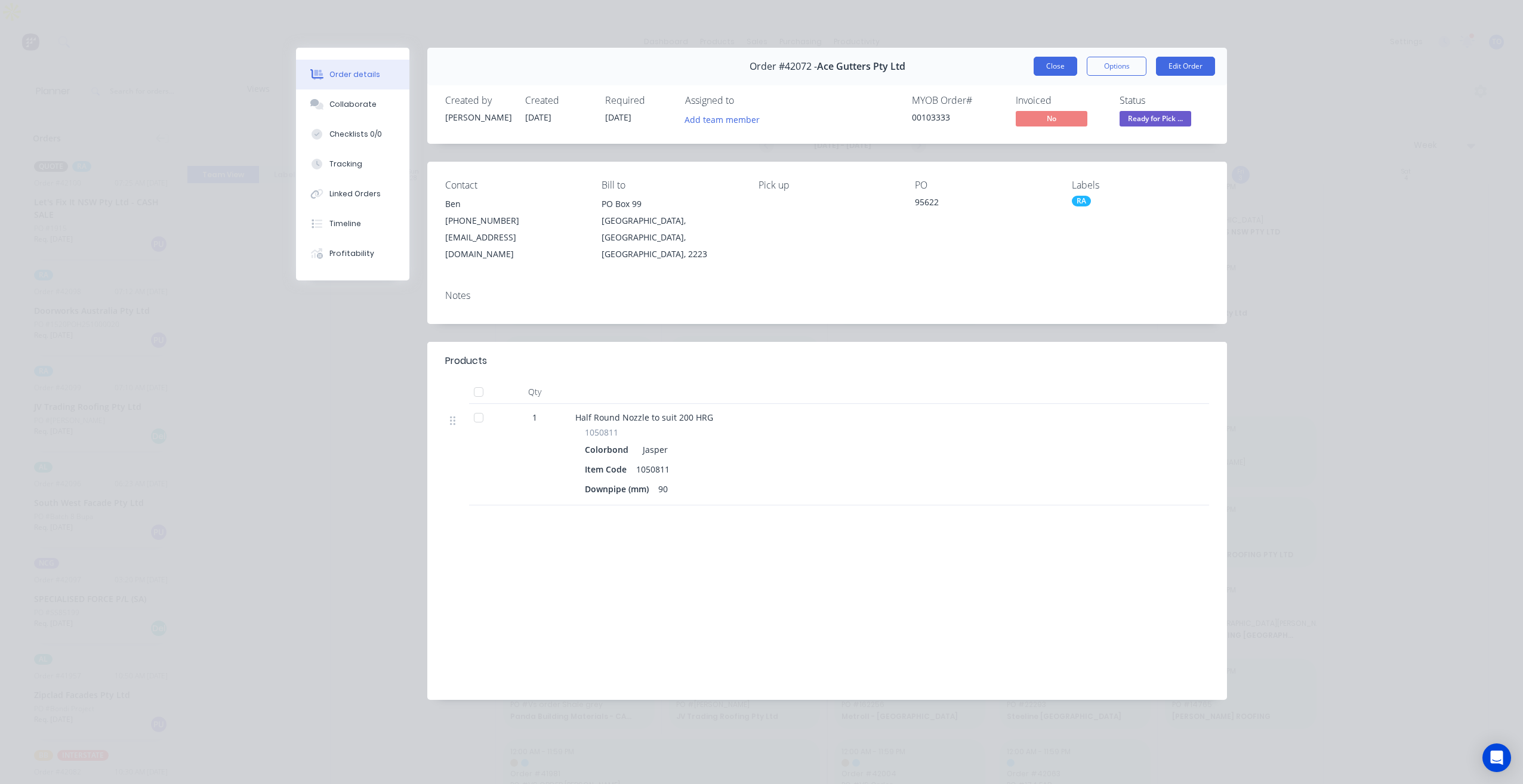
click at [1057, 67] on button "Close" at bounding box center [1055, 66] width 43 height 19
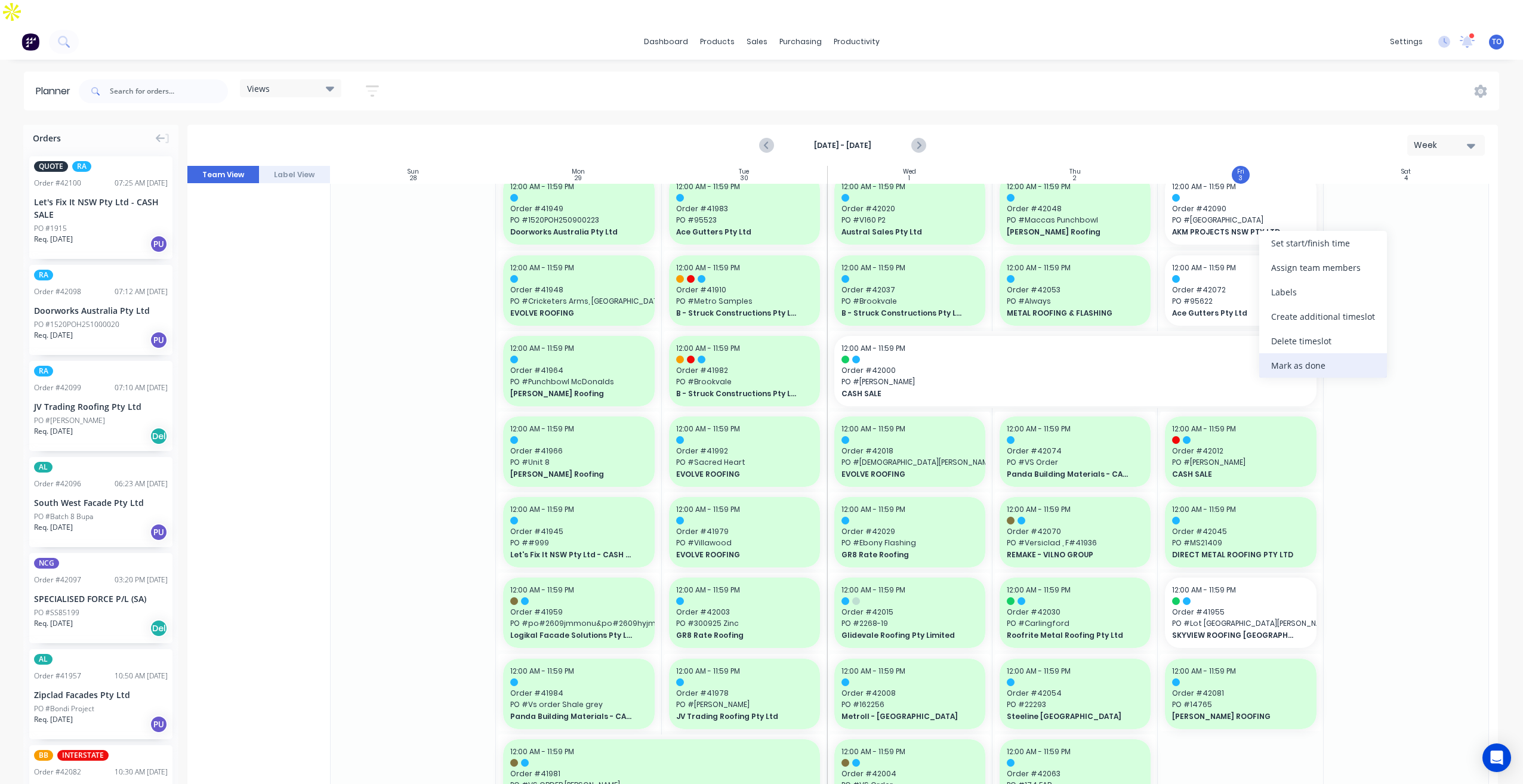
click at [1296, 371] on div "Mark as done" at bounding box center [1323, 366] width 128 height 24
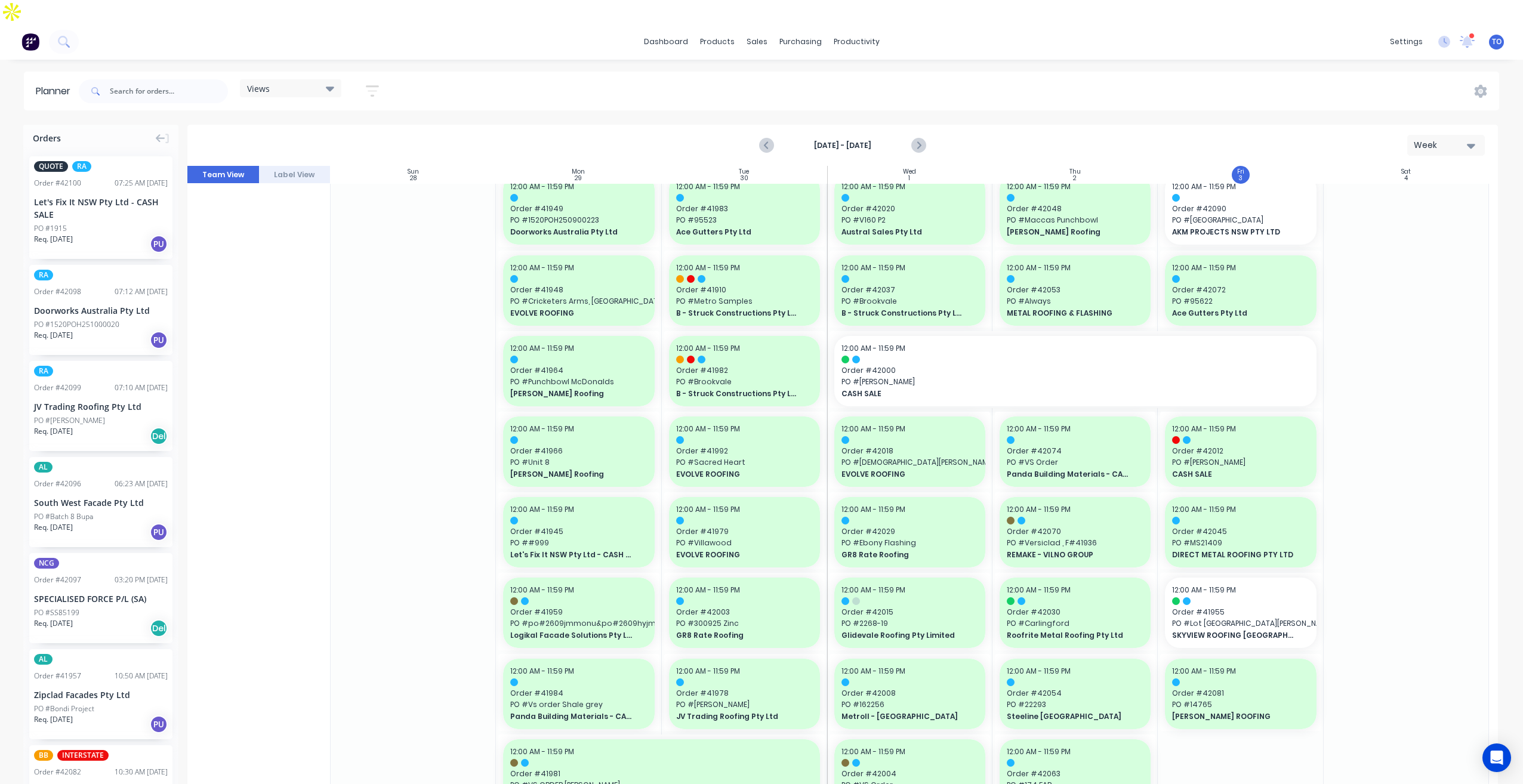
scroll to position [0, 0]
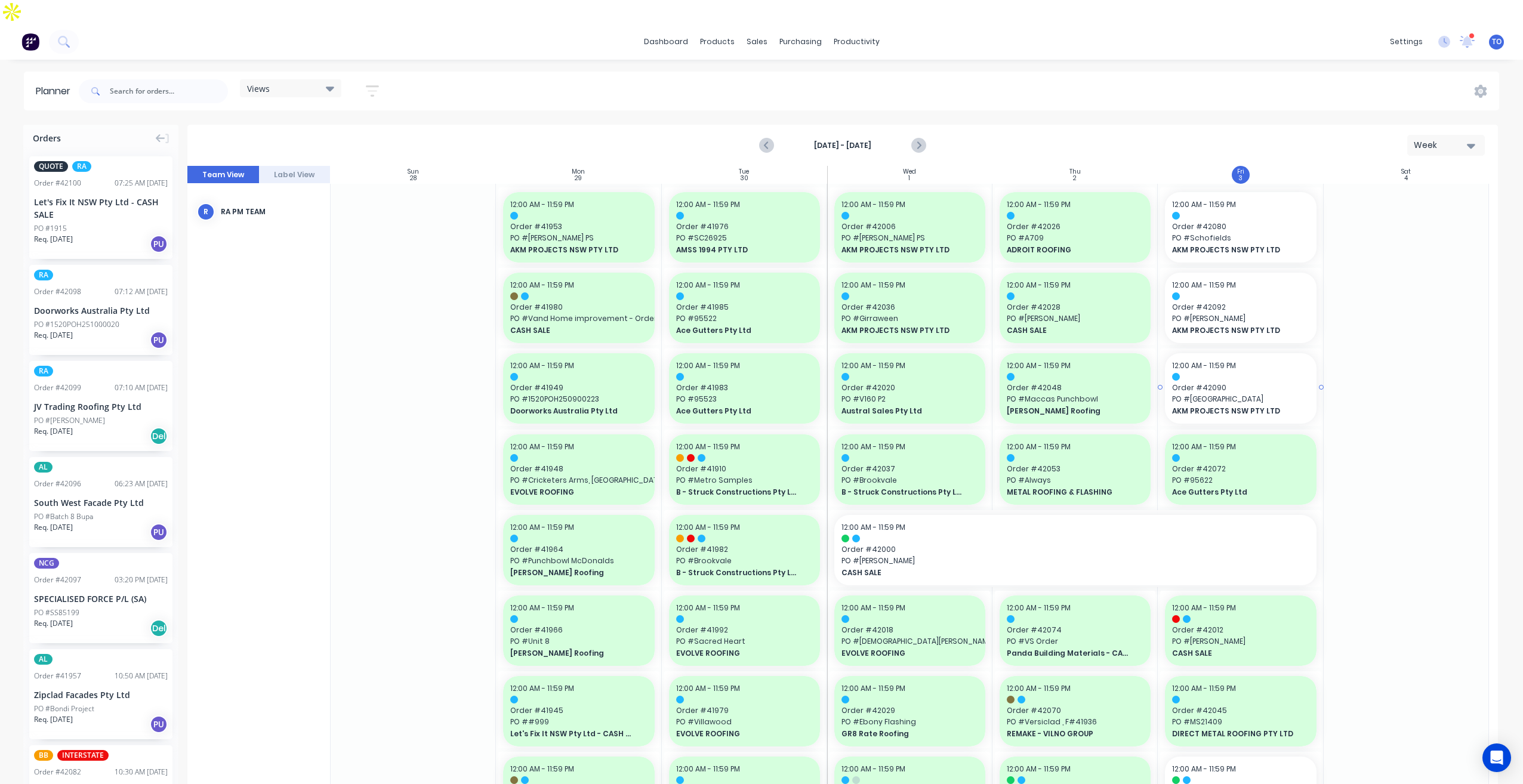
click at [1259, 394] on span "[GEOGRAPHIC_DATA]" at bounding box center [1240, 399] width 137 height 11
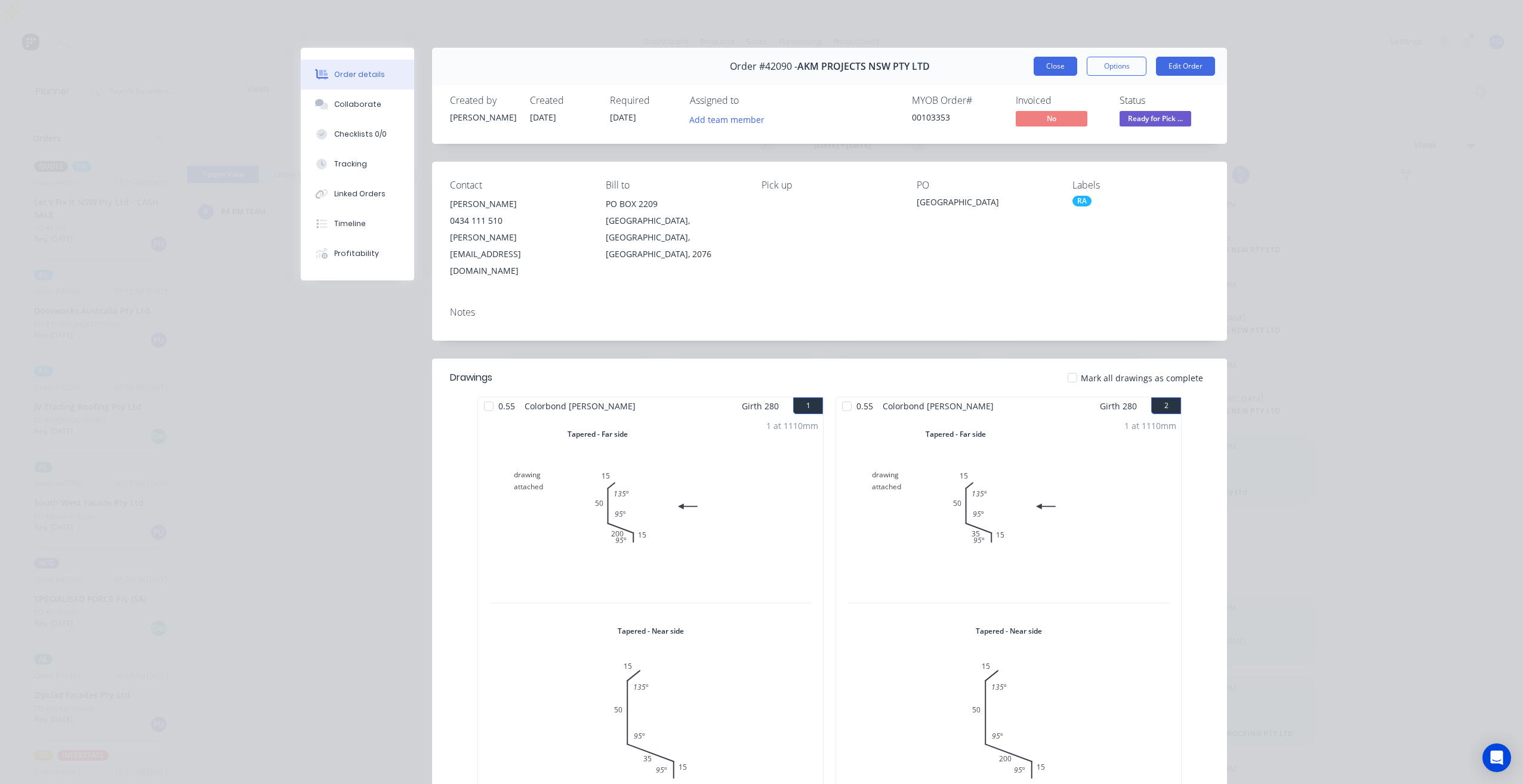
click at [1047, 71] on button "Close" at bounding box center [1055, 66] width 43 height 19
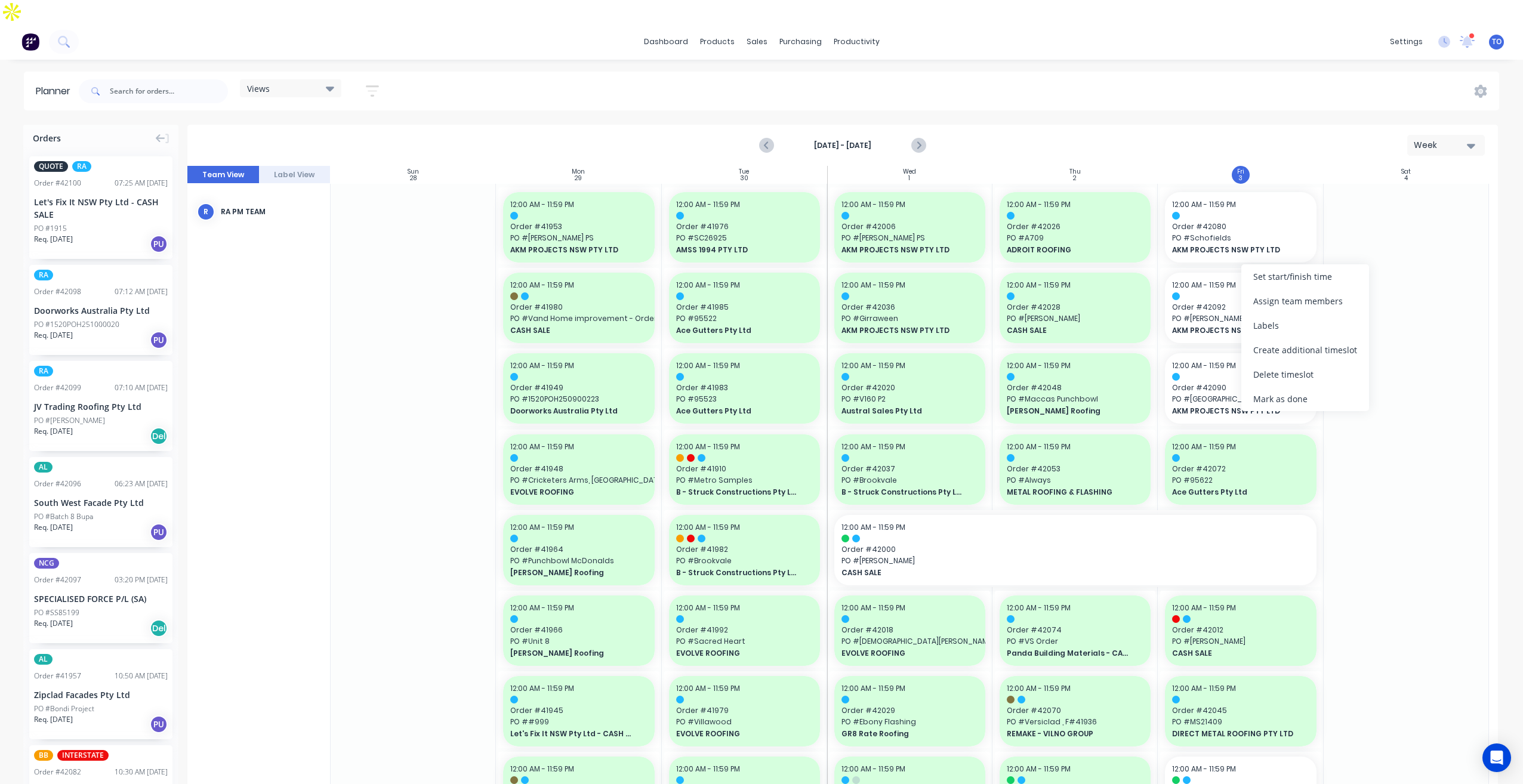
click at [1292, 383] on span "Order # 42090" at bounding box center [1240, 388] width 137 height 11
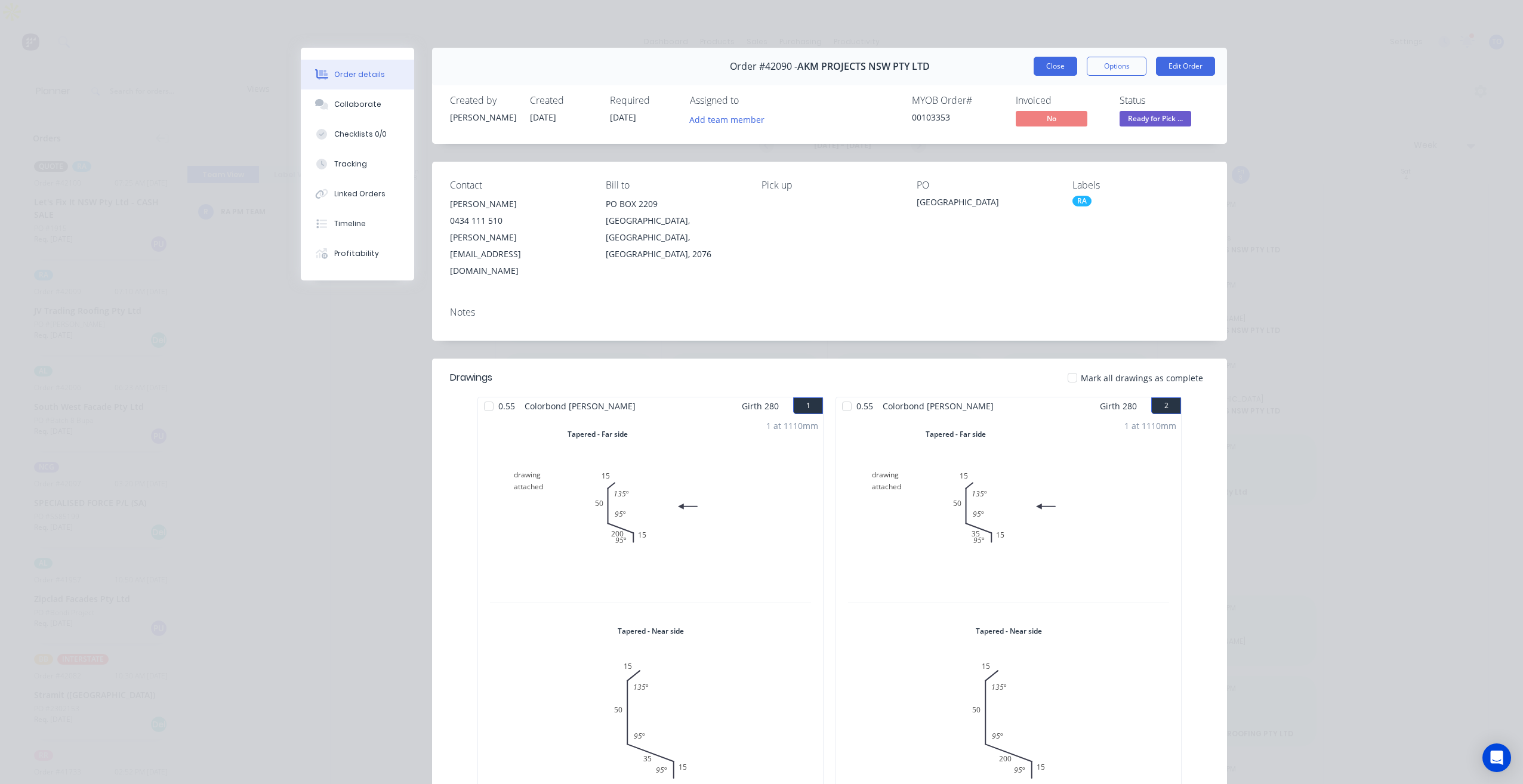
click at [1055, 74] on button "Close" at bounding box center [1055, 66] width 43 height 19
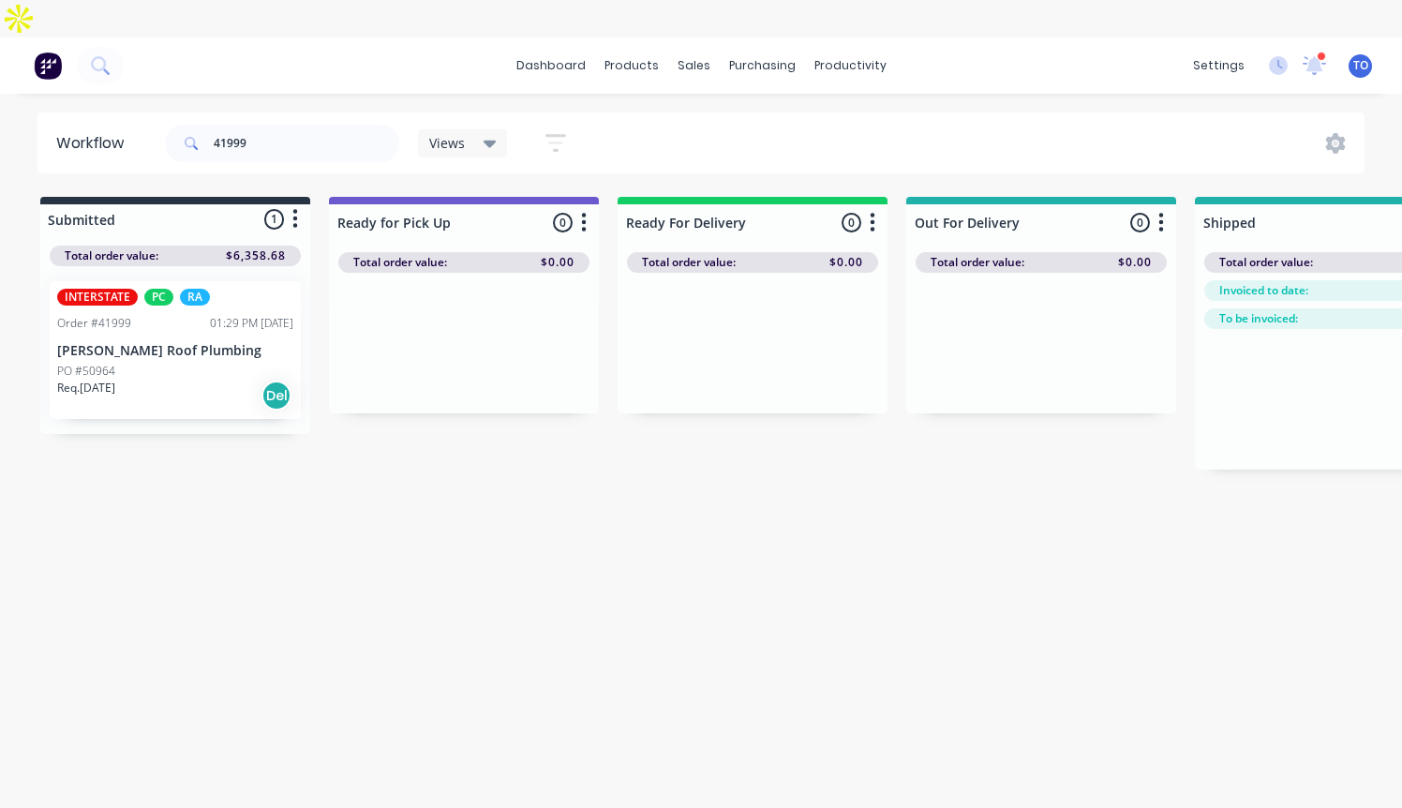
drag, startPoint x: 625, startPoint y: 531, endPoint x: 625, endPoint y: 513, distance: 17.8
click at [625, 531] on div "Workflow 41999 Views Save new view None (Default) edit AL edit ALL edit BB & TH…" at bounding box center [701, 459] width 1402 height 695
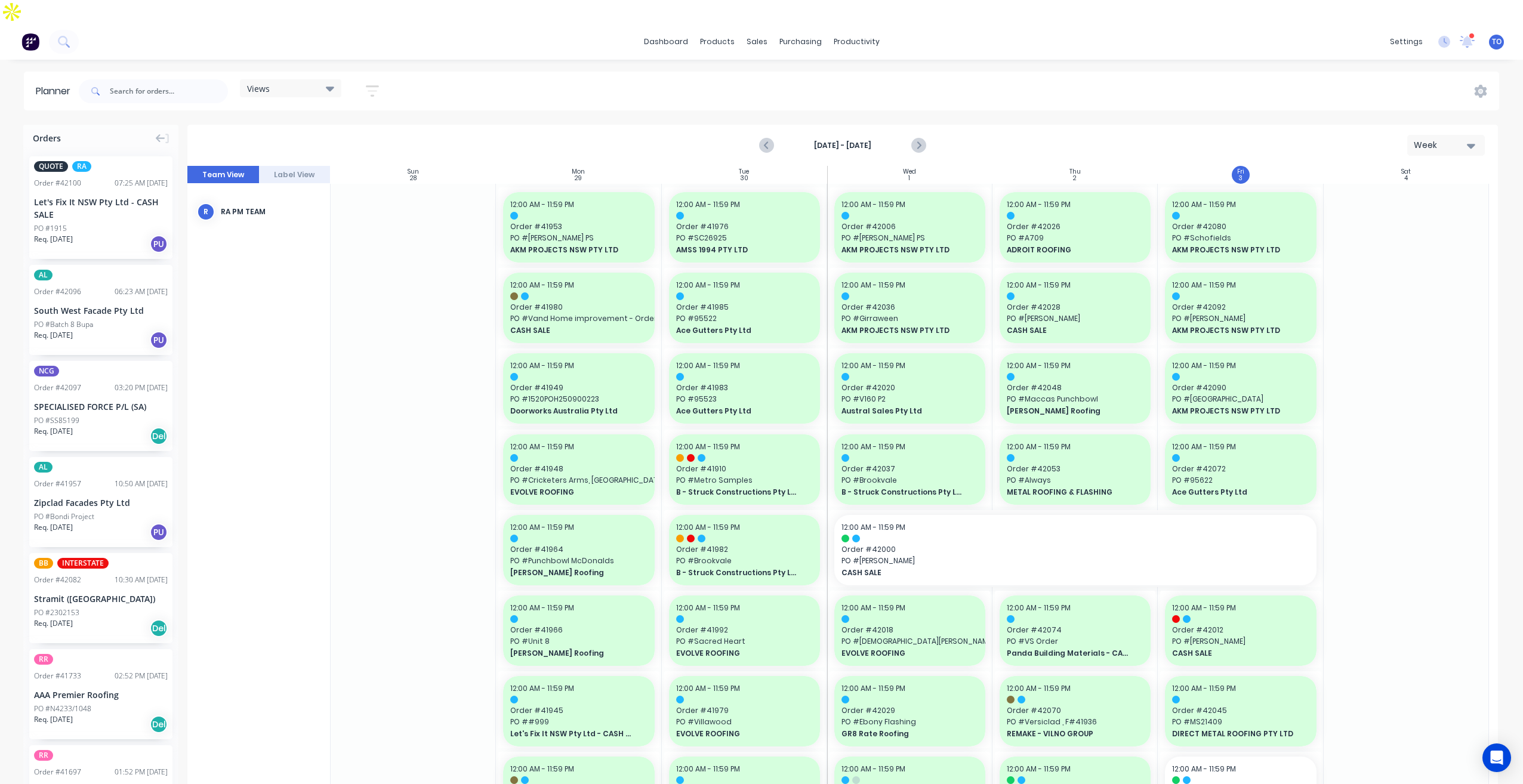
scroll to position [657, 0]
